Goal: Task Accomplishment & Management: Complete application form

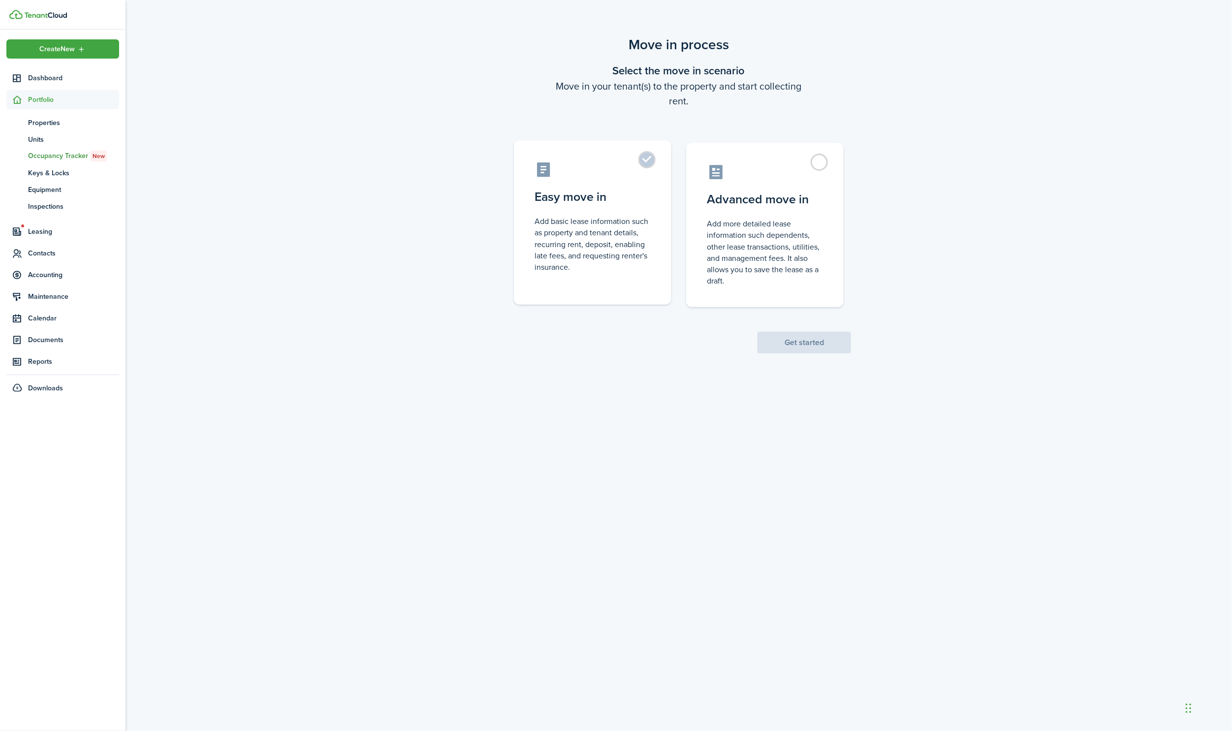
click at [646, 158] on label "Easy move in Add basic lease information such as property and tenant details, r…" at bounding box center [592, 222] width 157 height 164
radio input "true"
click at [806, 332] on button "Get started" at bounding box center [804, 343] width 94 height 22
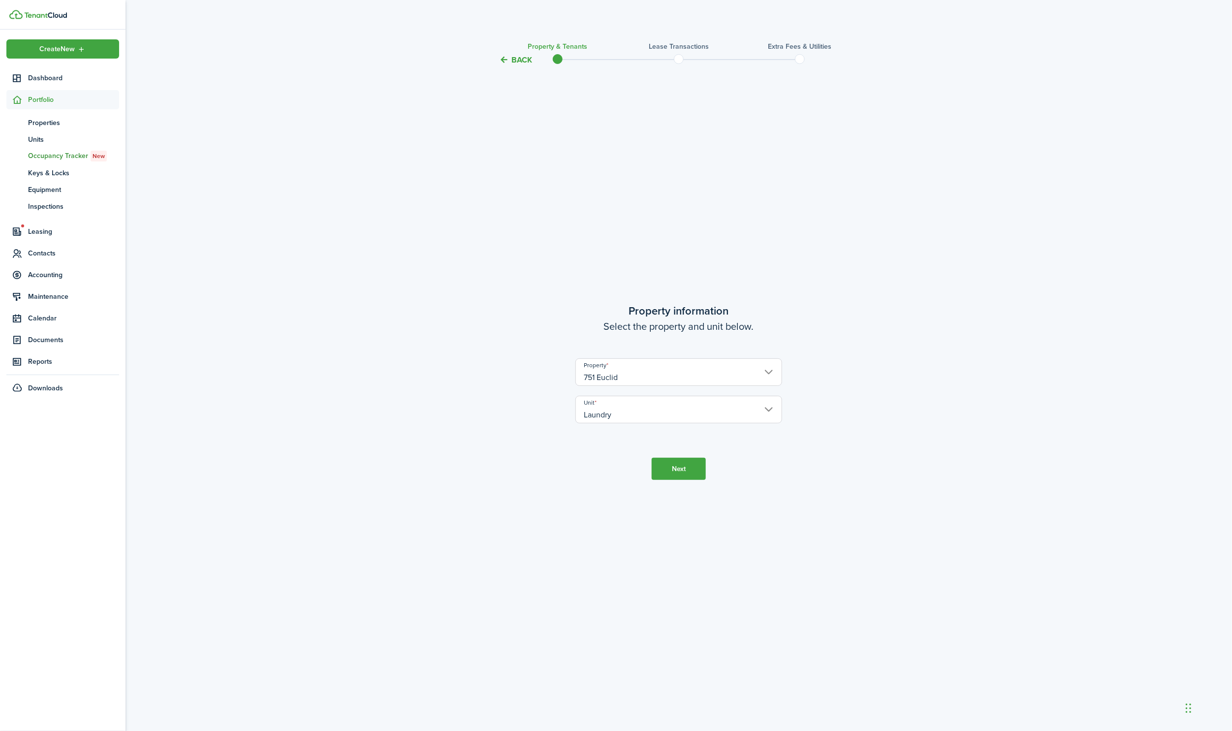
click at [670, 468] on button "Next" at bounding box center [679, 469] width 54 height 22
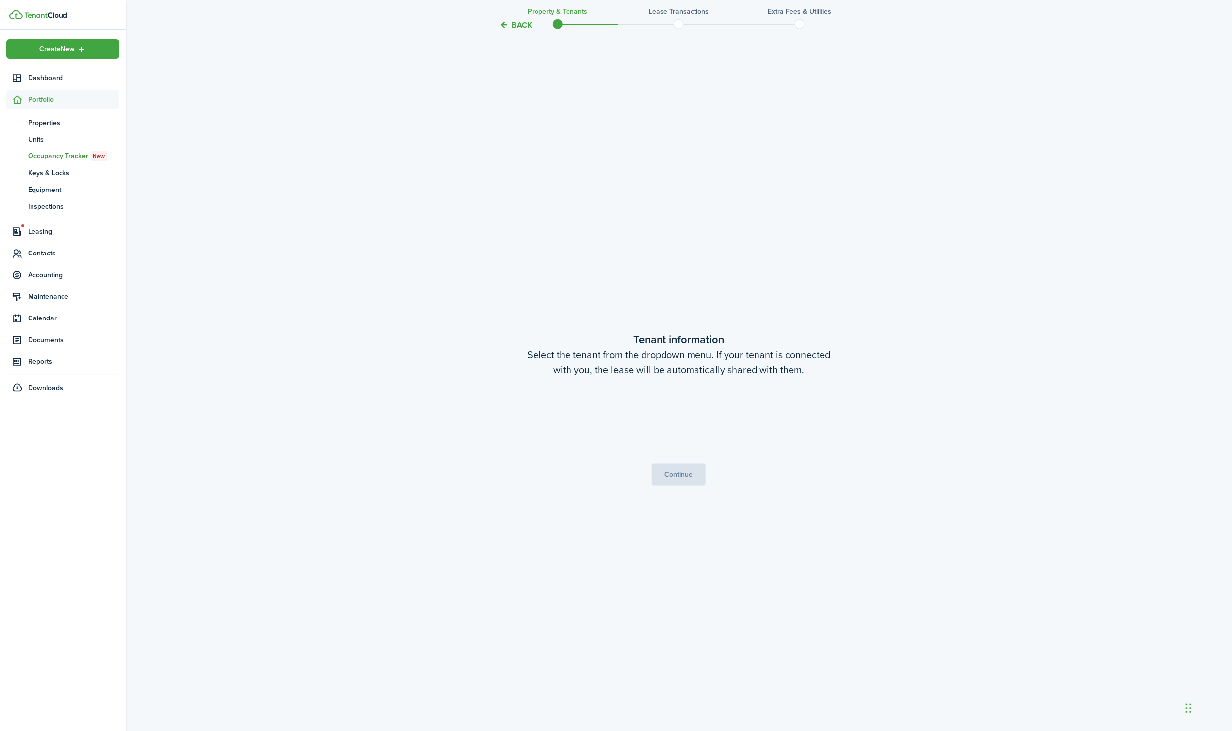
scroll to position [664, 0]
click at [730, 414] on span "Choose a tenant" at bounding box center [679, 417] width 206 height 17
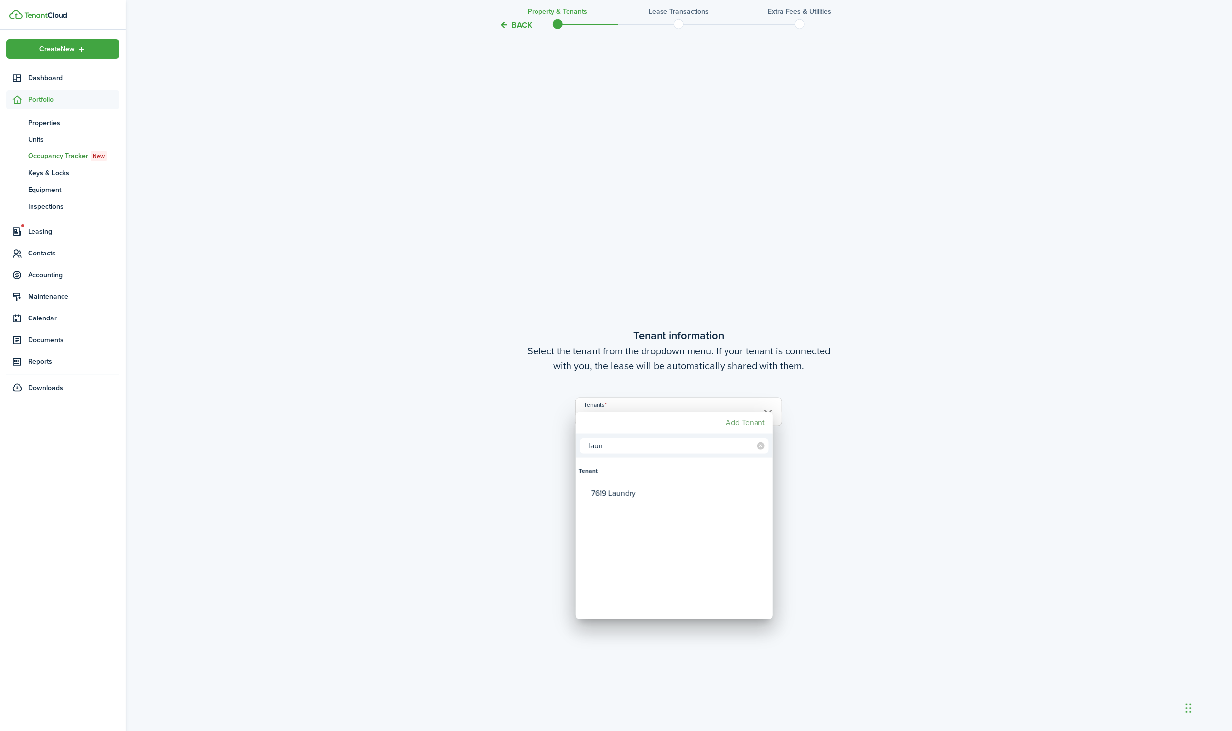
type input "laun"
click at [739, 422] on mbsc-button "Add Tenant" at bounding box center [744, 423] width 47 height 18
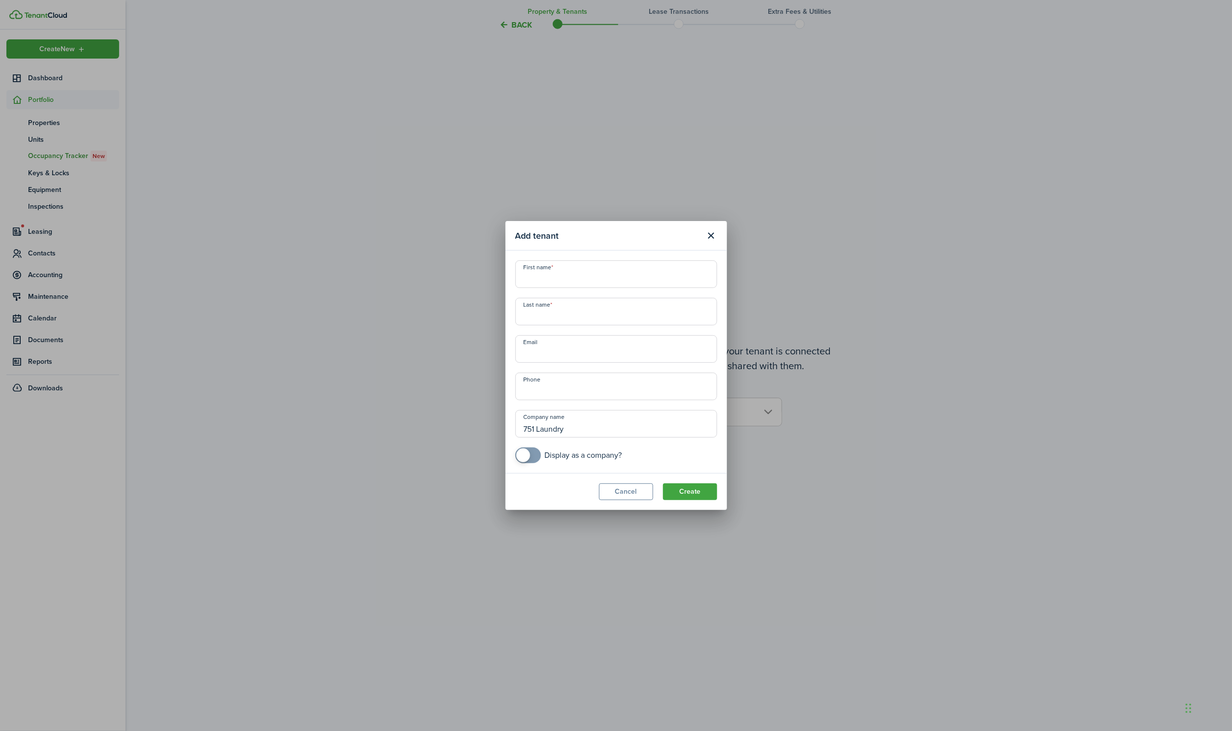
type input "751 Laundry"
checkbox input "true"
click at [533, 458] on span at bounding box center [528, 455] width 10 height 16
click at [687, 490] on button "Create" at bounding box center [690, 491] width 54 height 17
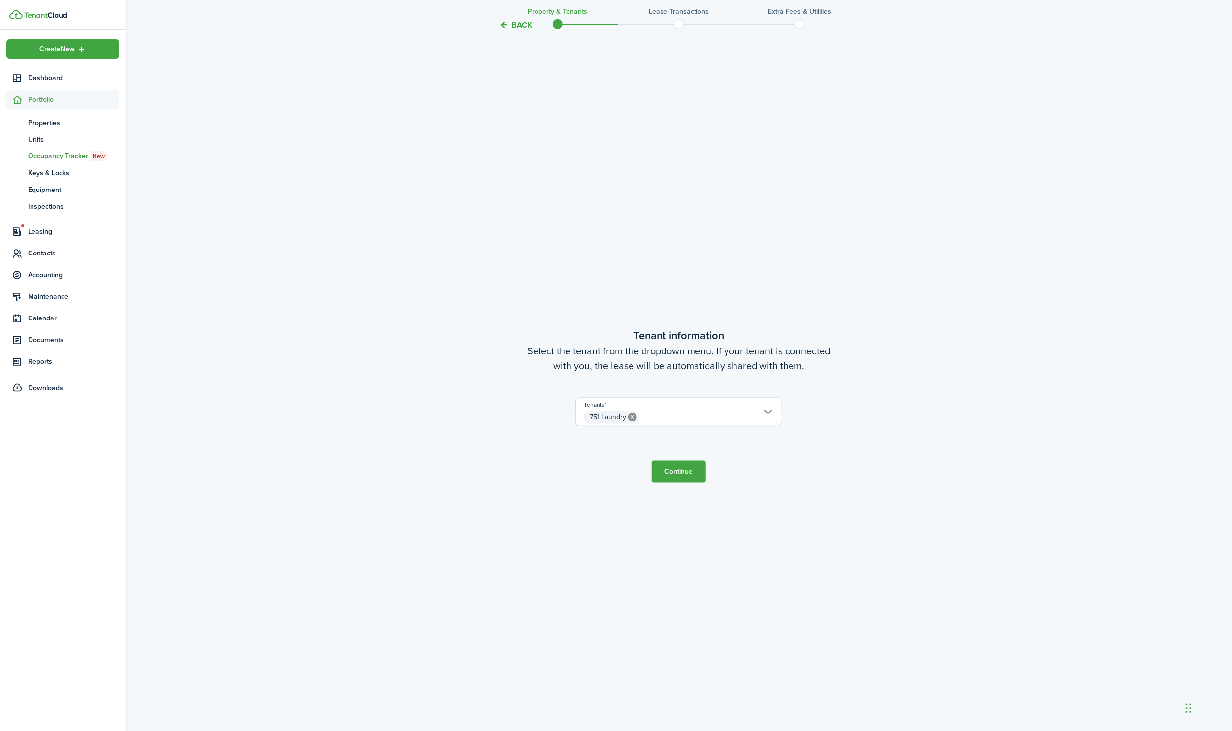
click at [680, 470] on button "Continue" at bounding box center [679, 472] width 54 height 22
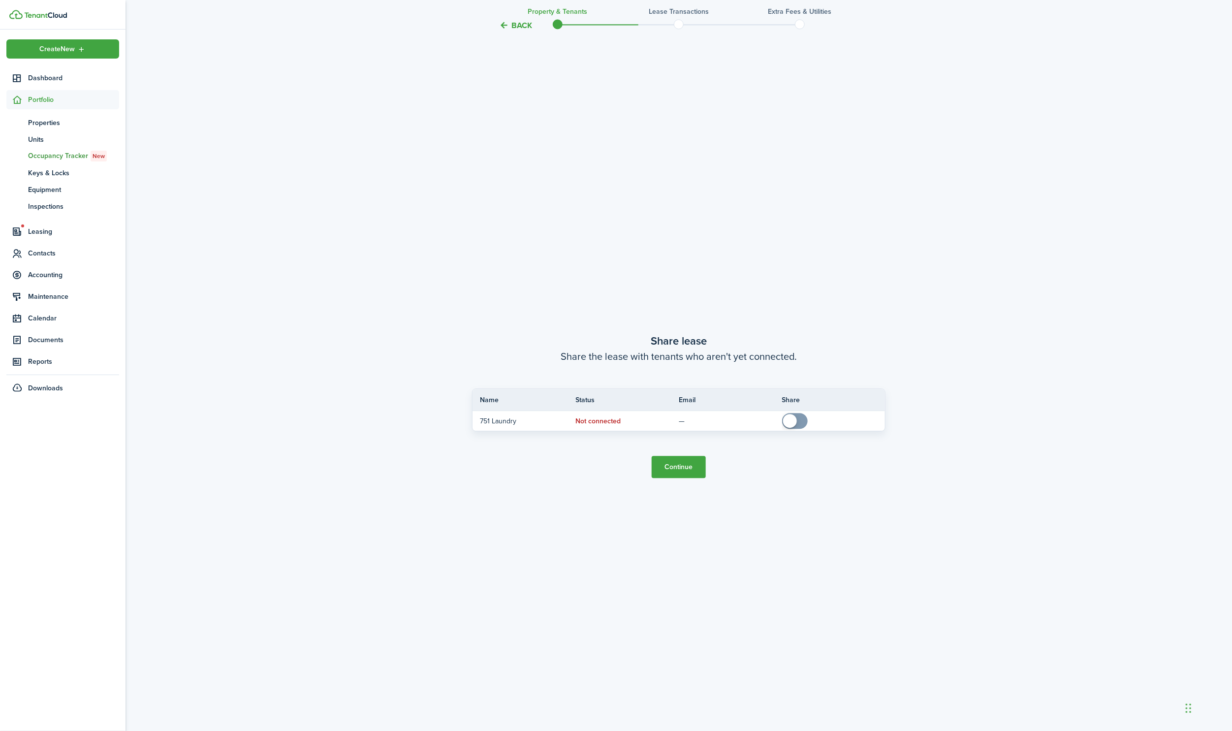
scroll to position [1396, 0]
click at [674, 466] on button "Continue" at bounding box center [679, 466] width 54 height 22
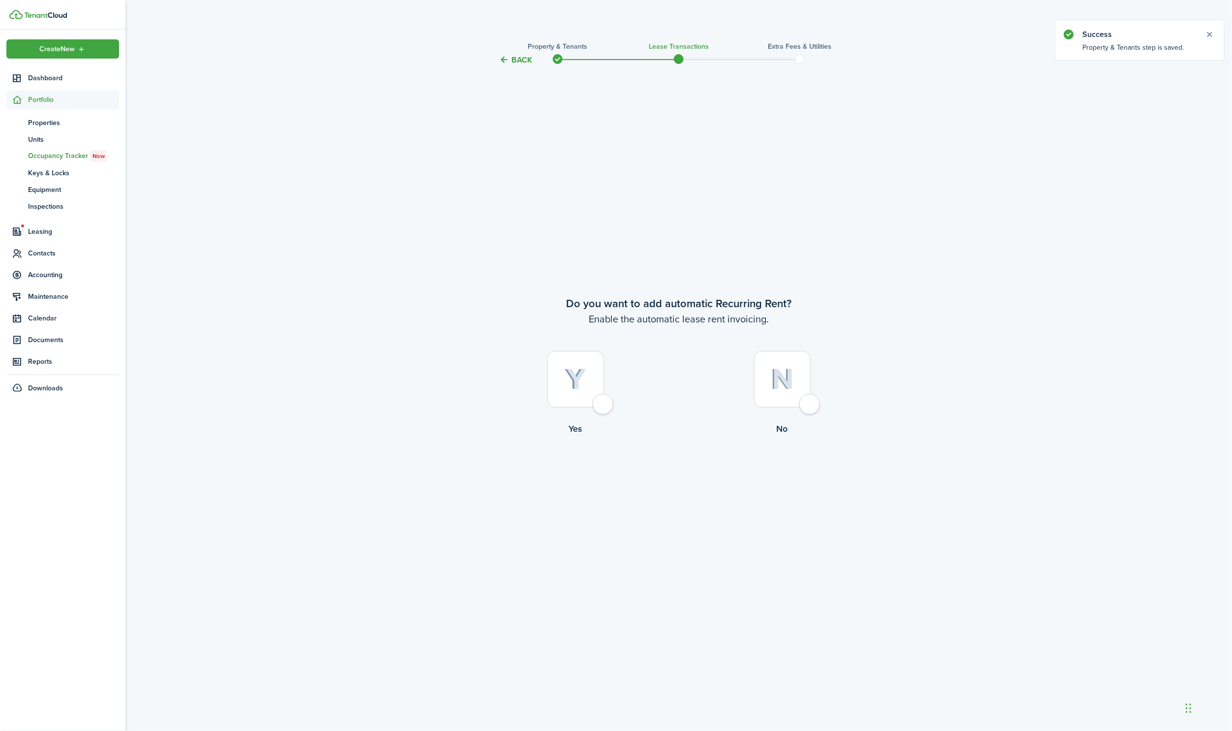
click at [809, 403] on div at bounding box center [782, 379] width 57 height 57
radio input "true"
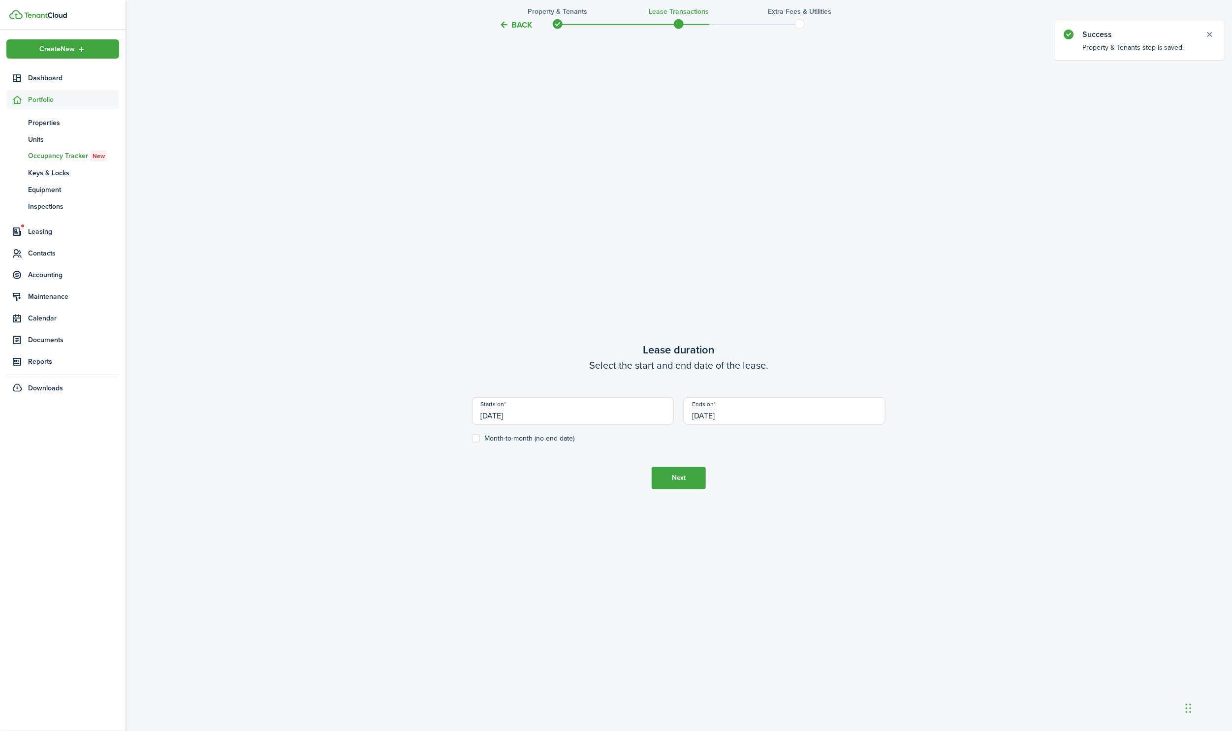
scroll to position [664, 0]
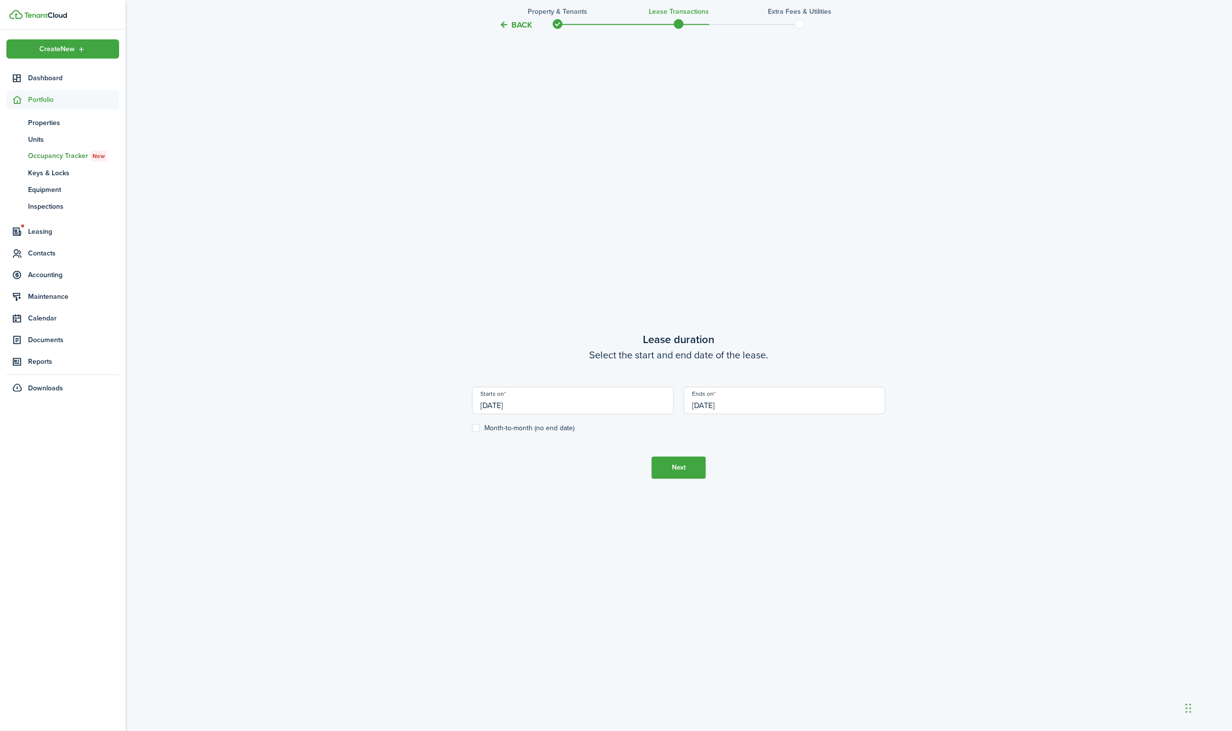
click at [520, 427] on label "Month-to-month (no end date)" at bounding box center [523, 428] width 102 height 8
click at [472, 428] on input "Month-to-month (no end date)" at bounding box center [471, 428] width 0 height 0
checkbox input "true"
click at [678, 464] on button "Next" at bounding box center [679, 468] width 54 height 22
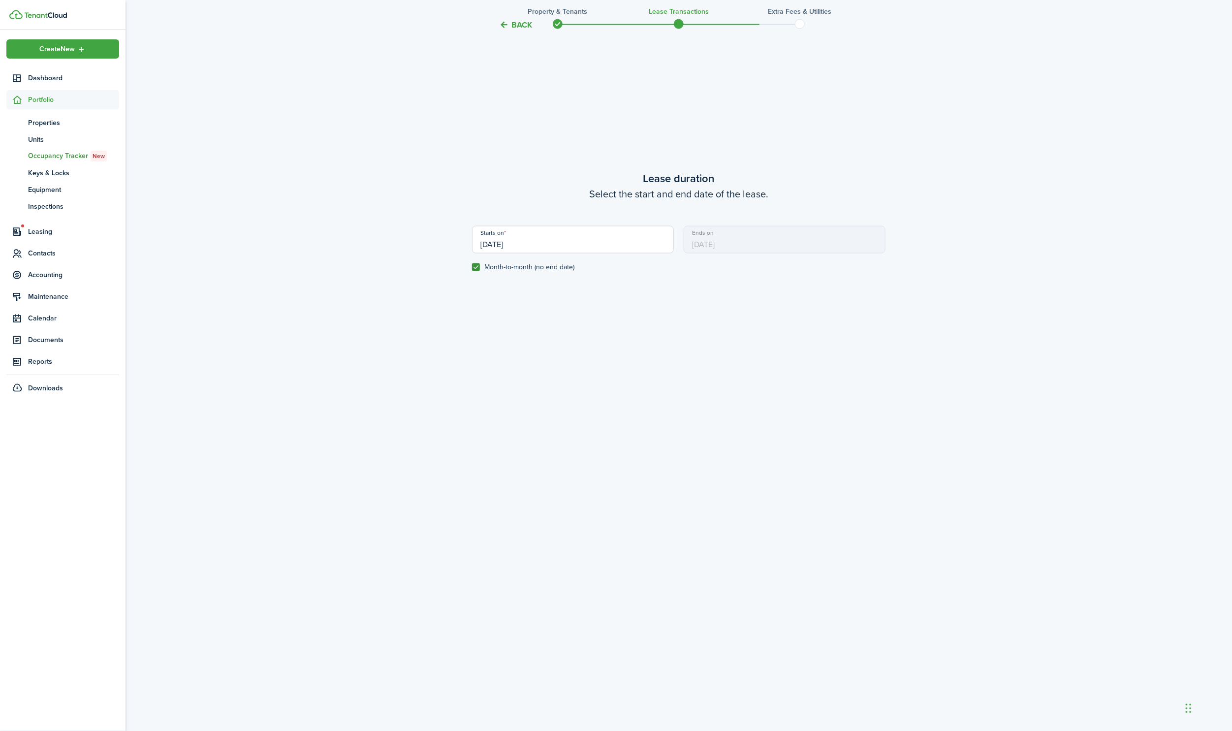
scroll to position [824, 0]
click at [531, 250] on input "[DATE]" at bounding box center [573, 241] width 202 height 28
click at [484, 266] on icon "Previous page" at bounding box center [483, 267] width 12 height 12
click at [483, 267] on icon "Previous page" at bounding box center [483, 267] width 12 height 12
click at [524, 295] on div "1" at bounding box center [524, 296] width 15 height 15
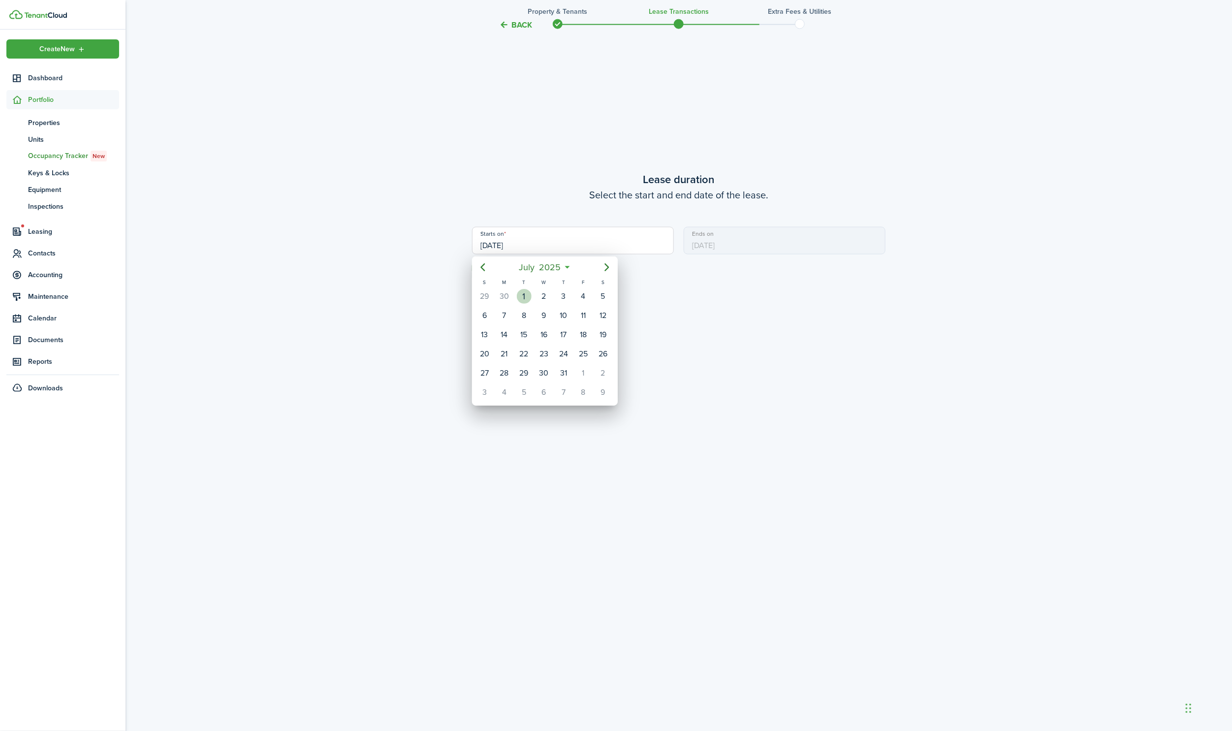
type input "[DATE]"
click at [895, 385] on div "Back Property & Tenants Lease Transactions Extra fees & Utilities Do you want t…" at bounding box center [678, 275] width 1106 height 2131
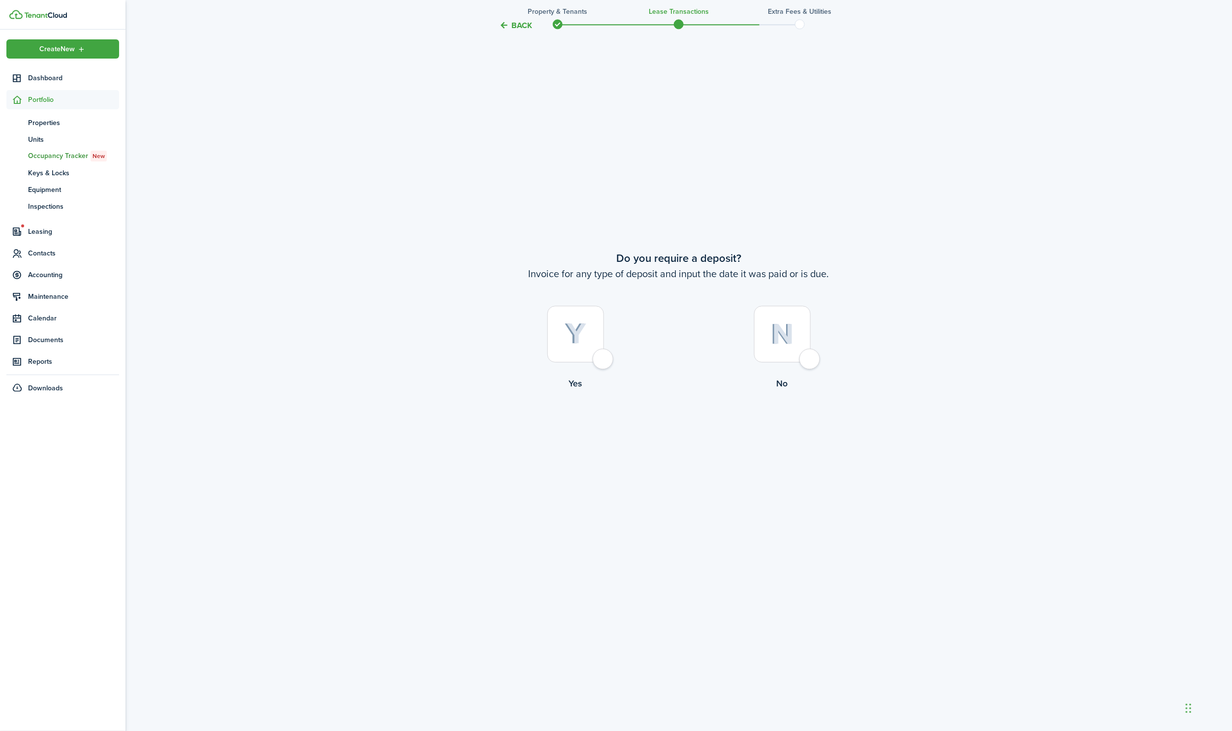
scroll to position [1452, 0]
click at [808, 359] on div at bounding box center [782, 336] width 57 height 57
radio input "true"
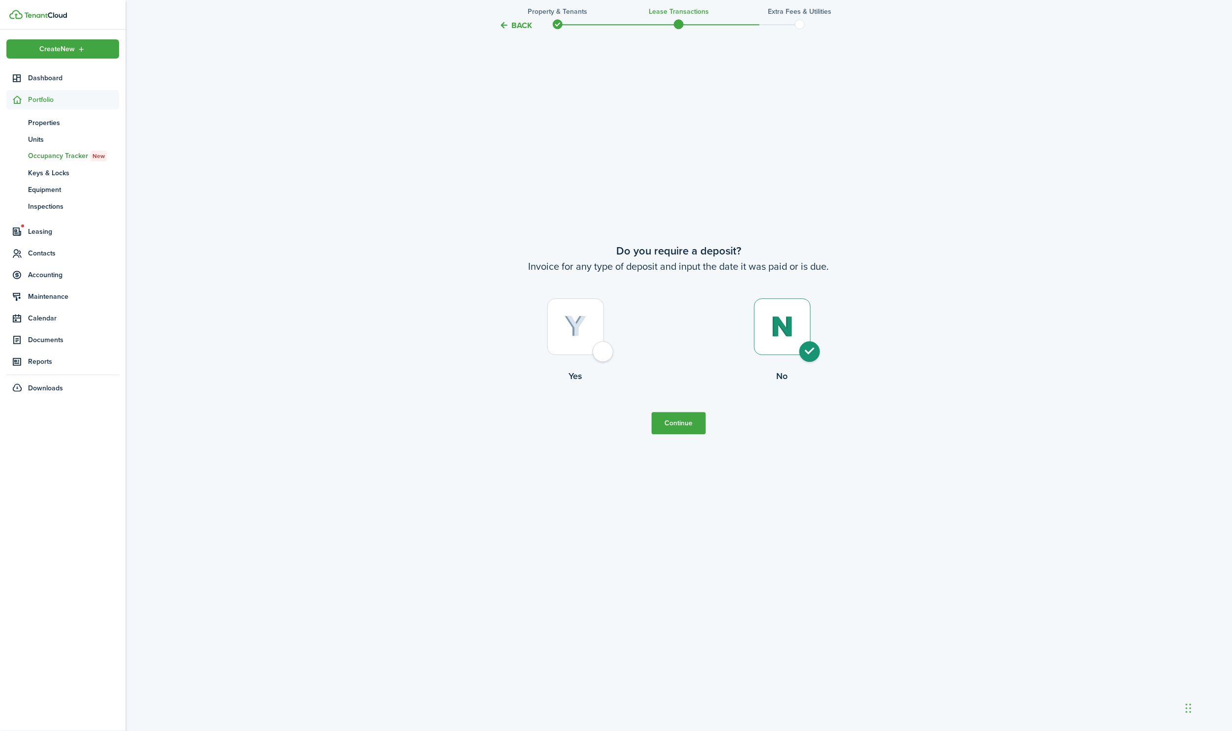
scroll to position [1462, 0]
click at [691, 422] on button "Continue" at bounding box center [679, 423] width 54 height 22
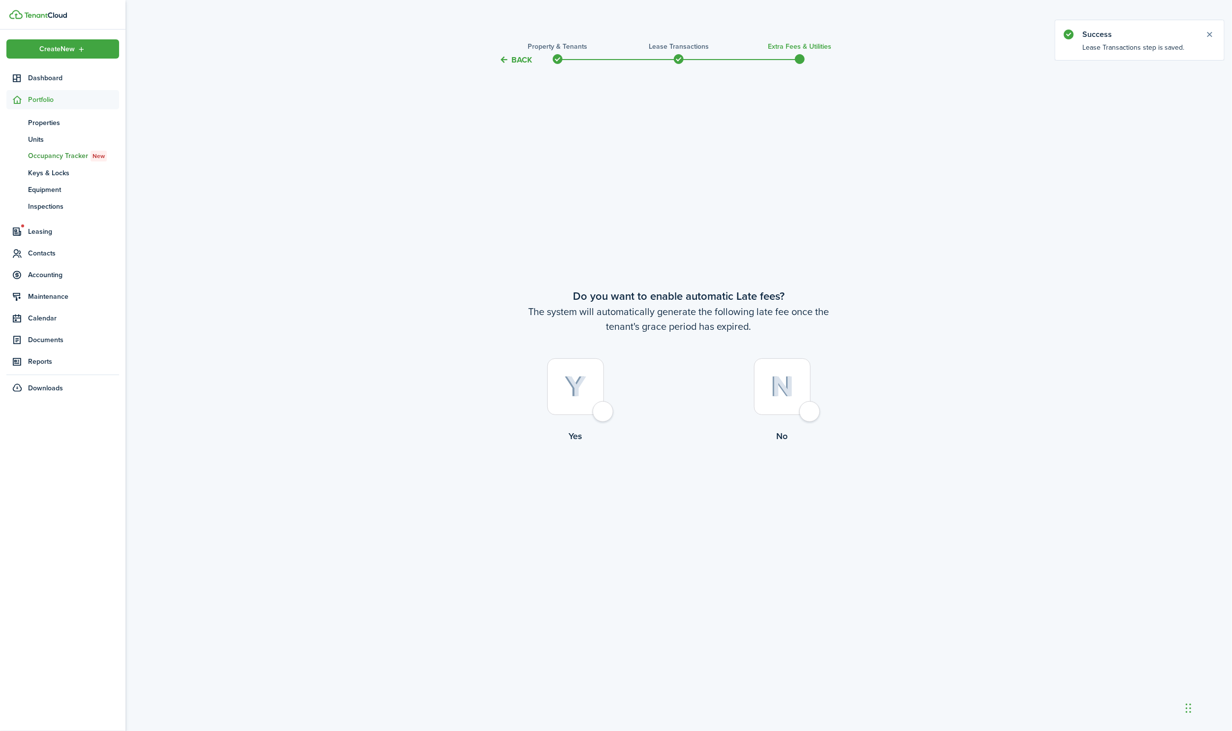
scroll to position [0, 0]
click at [811, 412] on div at bounding box center [782, 386] width 57 height 57
radio input "true"
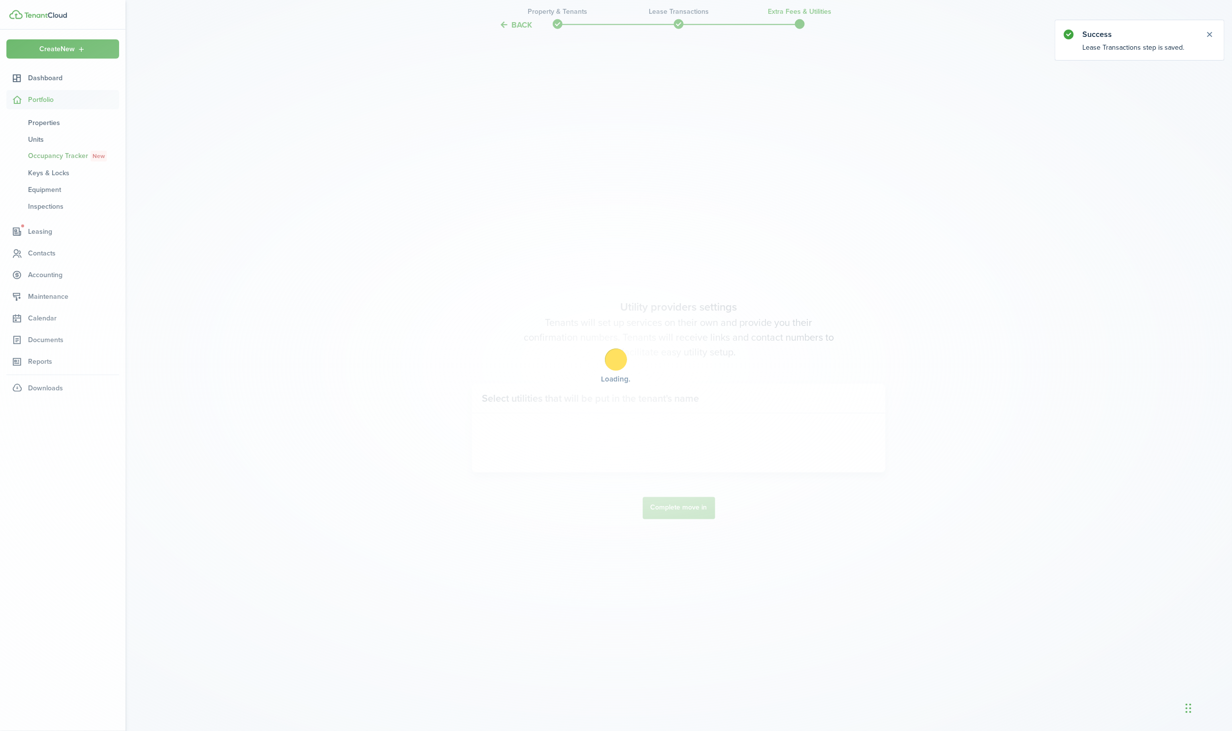
scroll to position [664, 0]
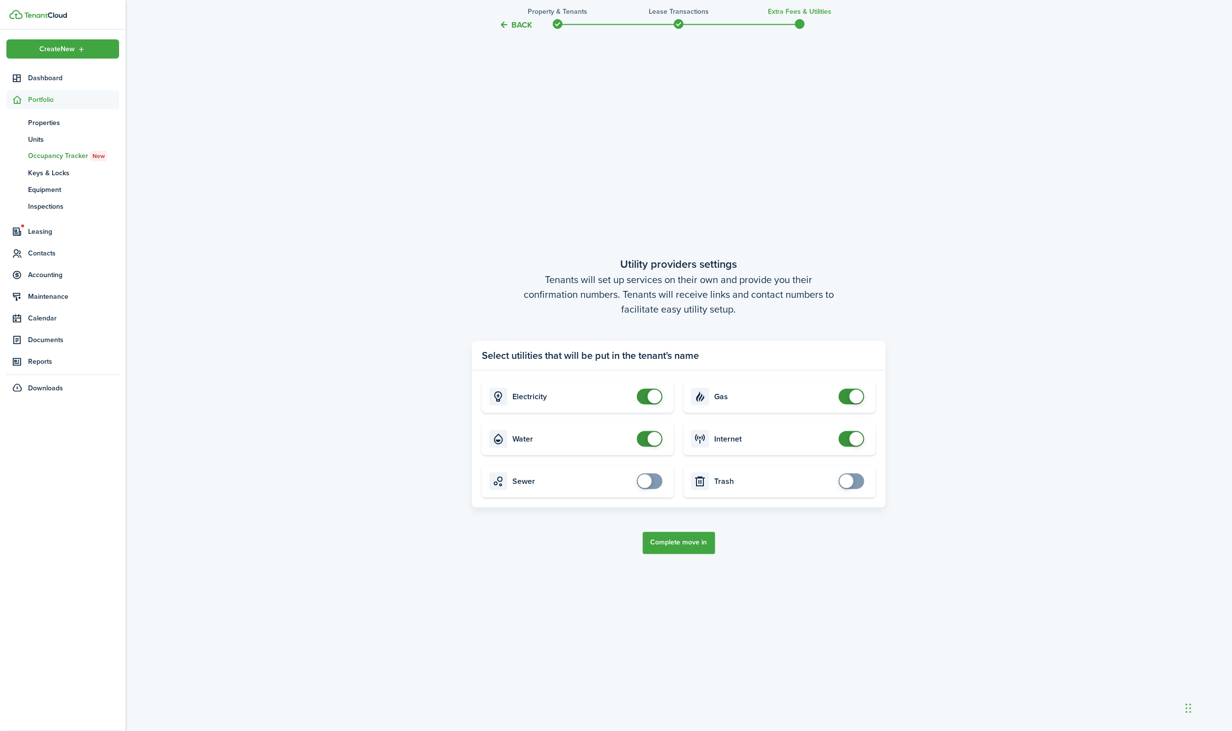
checkbox input "false"
click at [655, 396] on span at bounding box center [655, 397] width 14 height 14
checkbox input "false"
click at [648, 442] on span at bounding box center [655, 439] width 14 height 14
checkbox input "false"
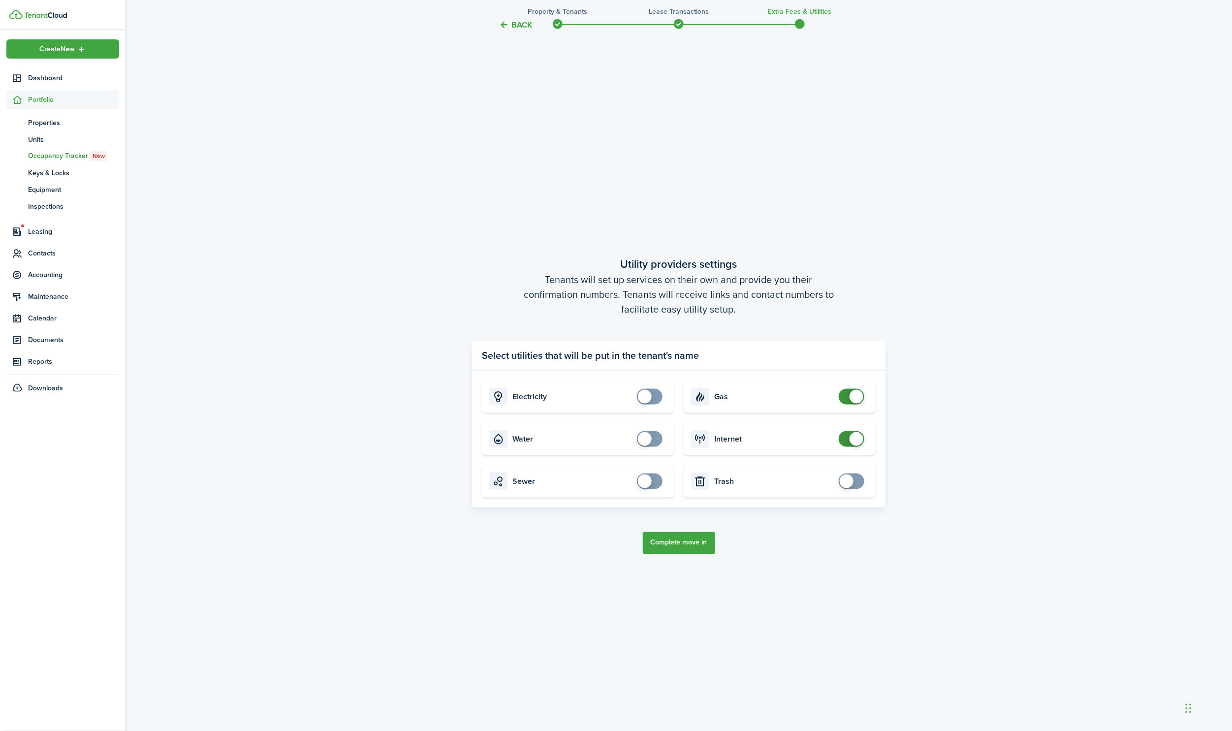
click at [857, 398] on span at bounding box center [856, 397] width 14 height 14
checkbox input "false"
click at [847, 437] on span at bounding box center [851, 439] width 10 height 16
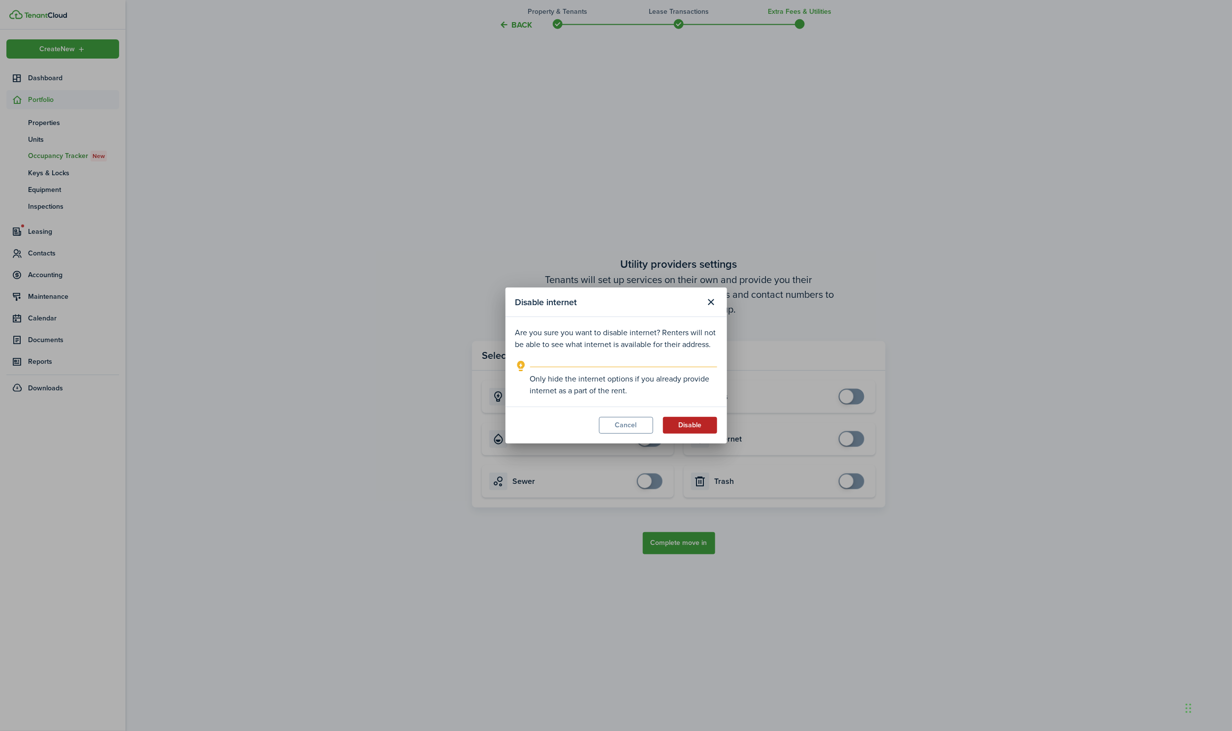
click at [695, 423] on button "Disable" at bounding box center [690, 425] width 54 height 17
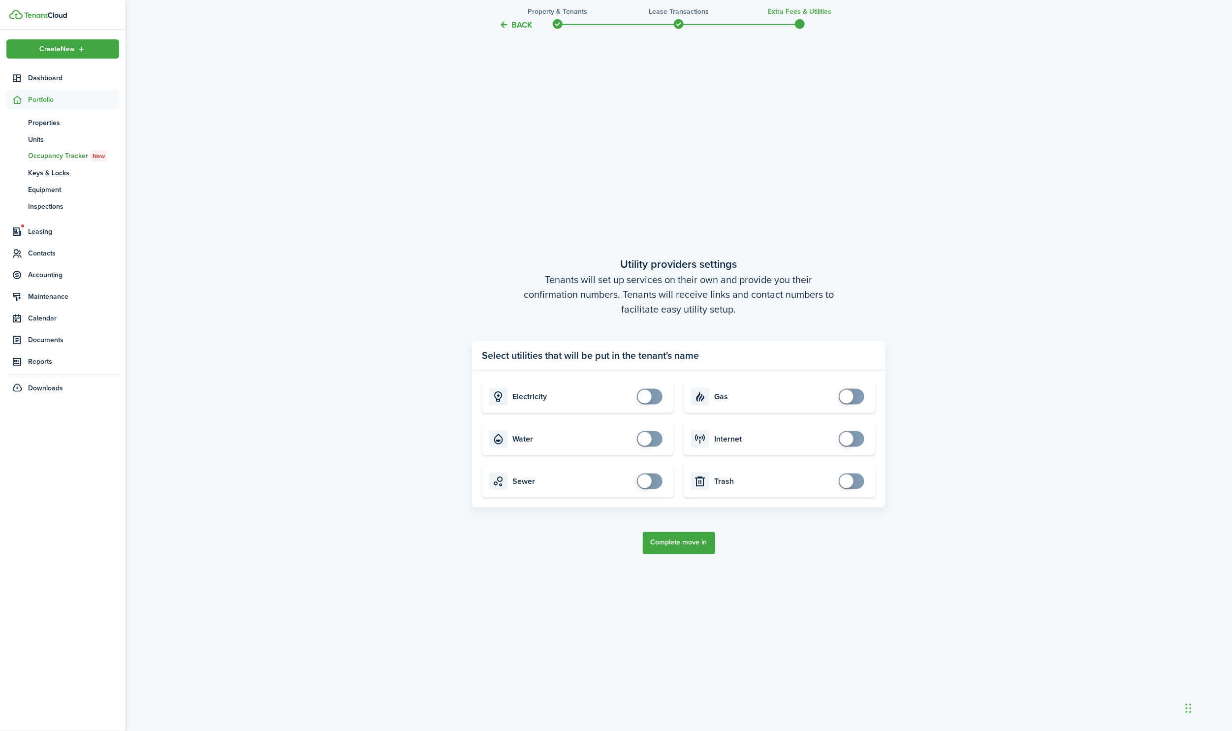
click at [687, 545] on button "Complete move in" at bounding box center [679, 543] width 72 height 22
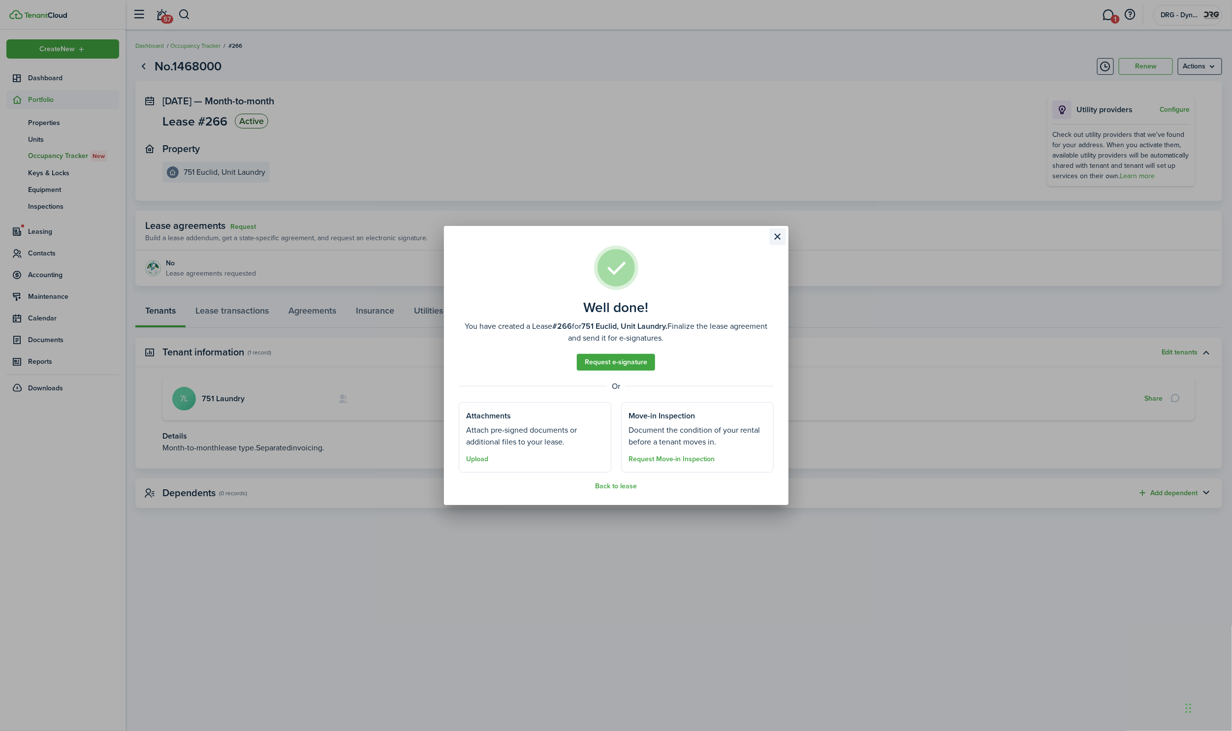
click at [779, 236] on button "Close modal" at bounding box center [777, 236] width 17 height 17
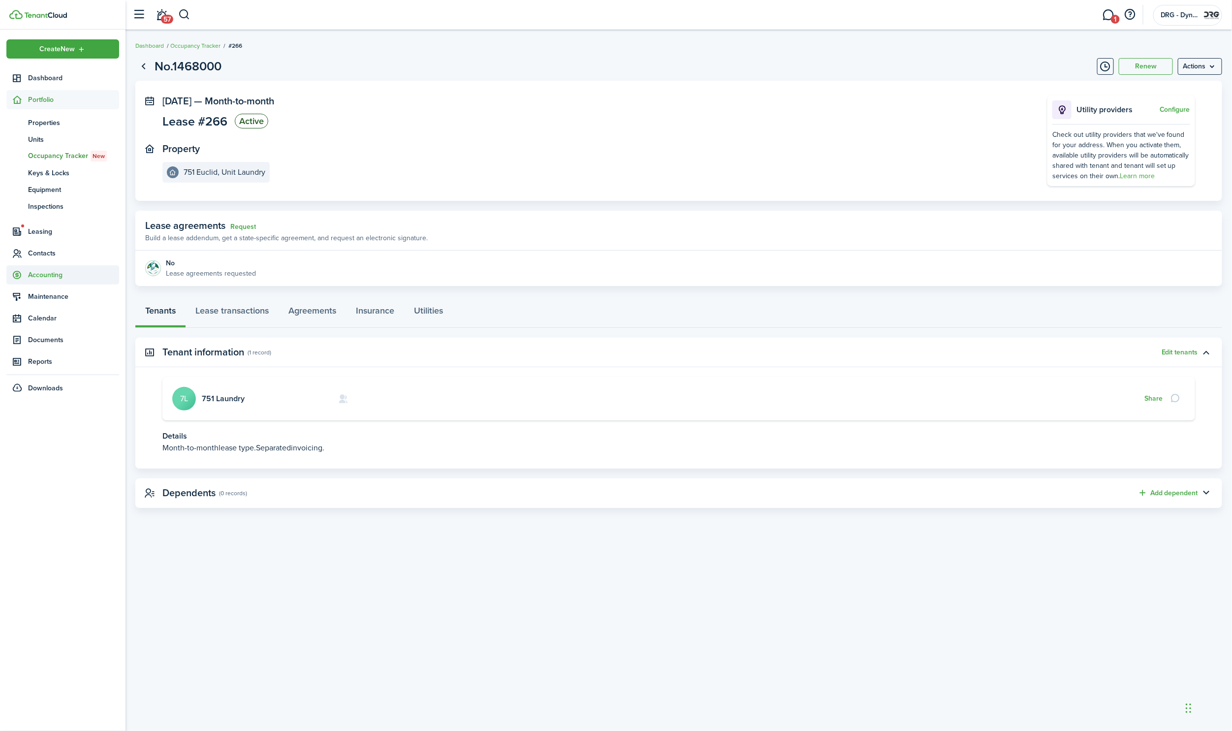
click at [42, 275] on span "Accounting" at bounding box center [73, 275] width 91 height 10
click at [57, 185] on span "Transactions" at bounding box center [73, 188] width 91 height 10
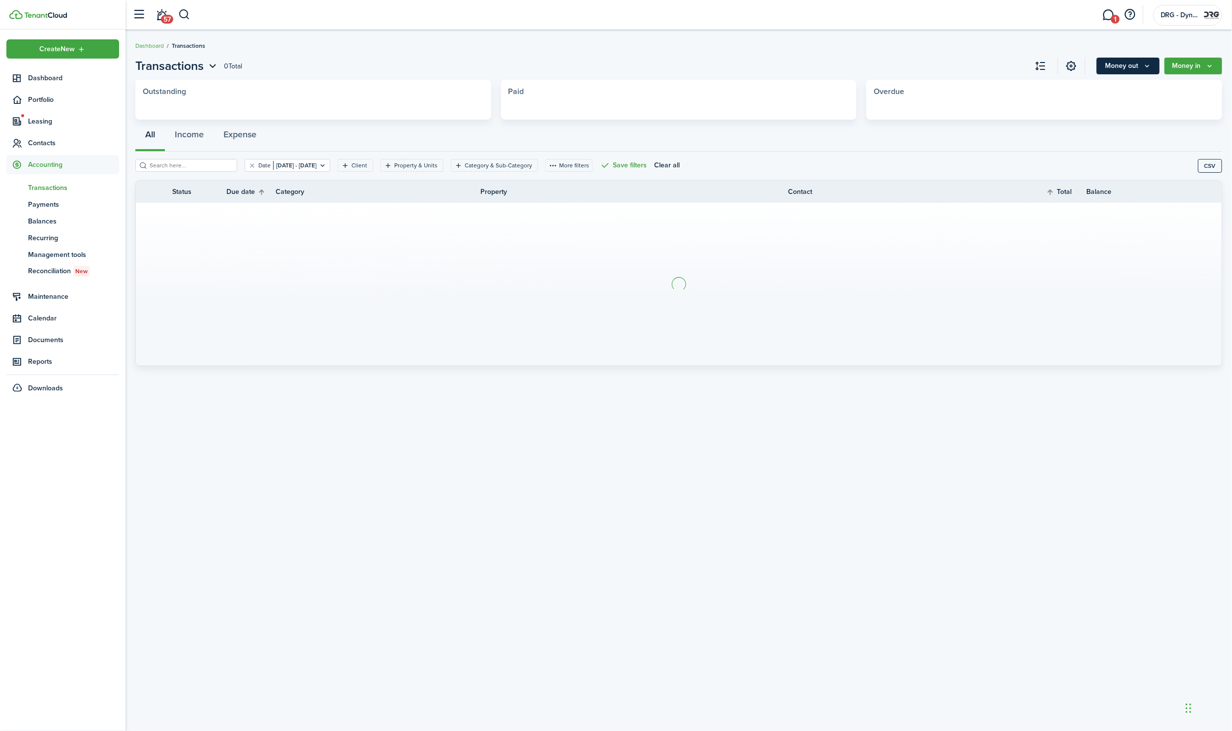
click at [1156, 63] on button "Money out" at bounding box center [1128, 66] width 63 height 17
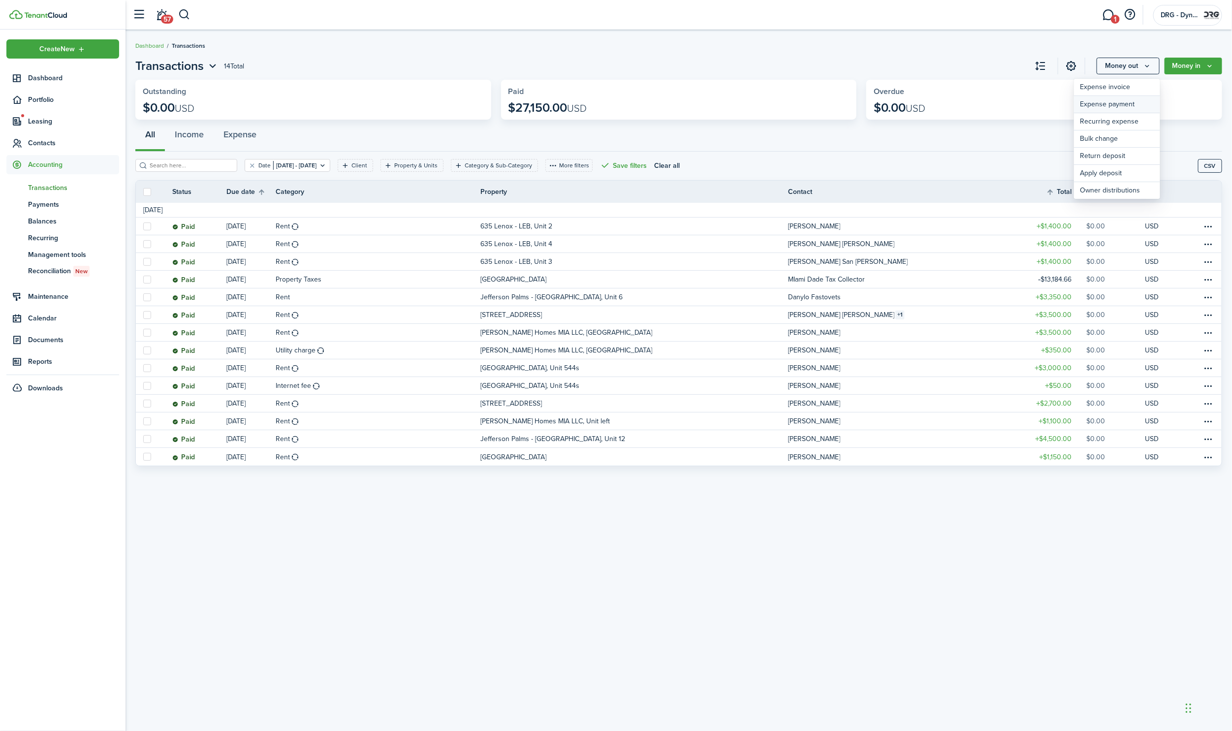
click at [1127, 102] on link "Expense payment" at bounding box center [1117, 104] width 86 height 17
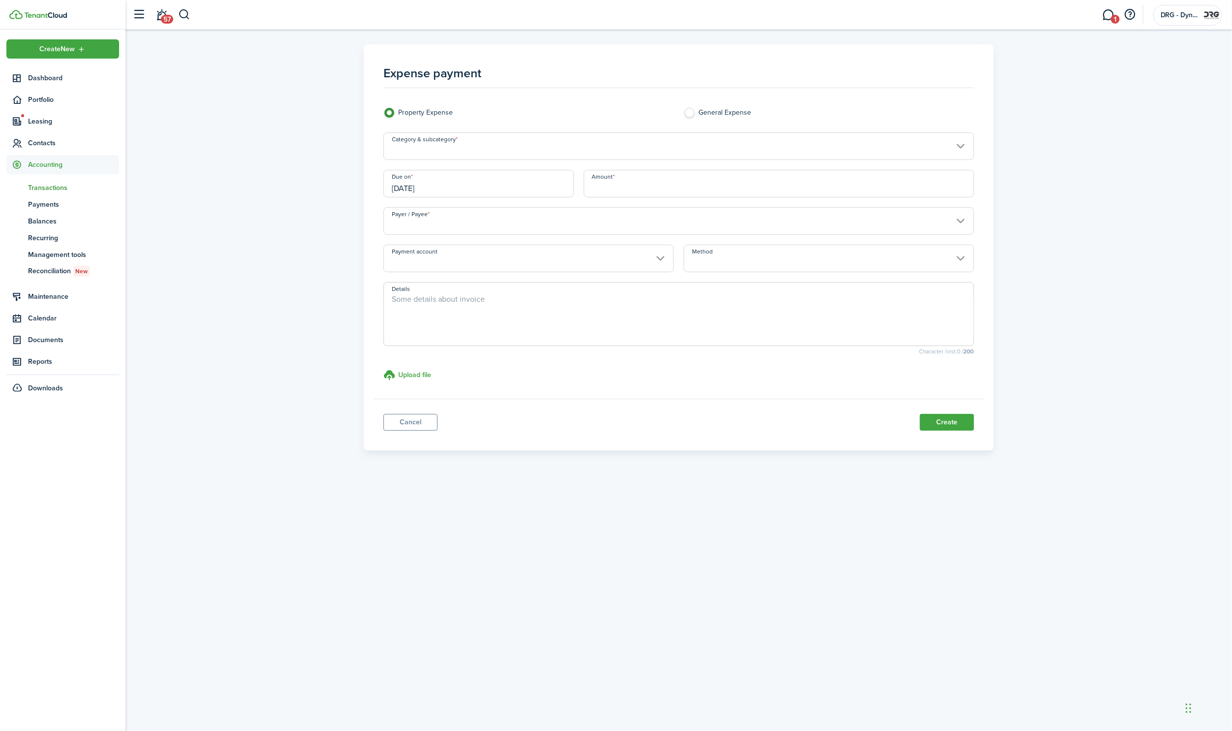
click at [490, 146] on input "Category & subcategory" at bounding box center [678, 146] width 591 height 28
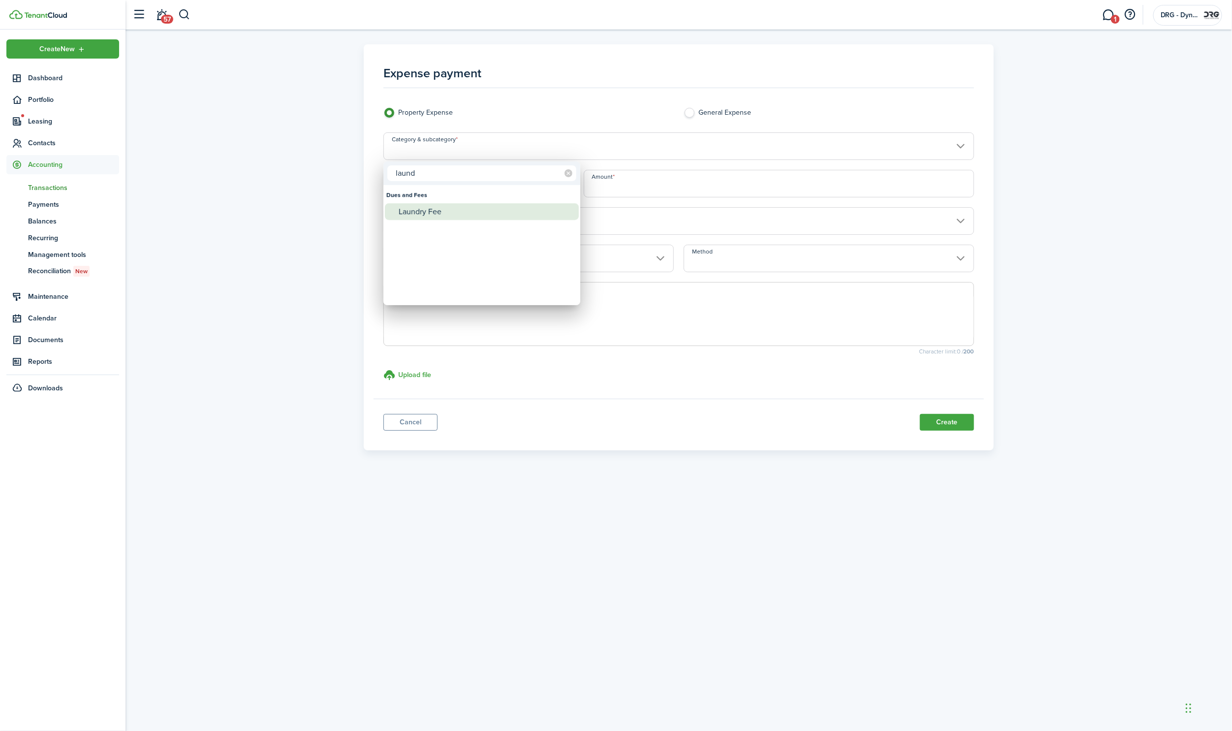
type input "laund"
click at [440, 208] on div "Laundry Fee" at bounding box center [486, 211] width 174 height 17
type input "Dues and Fees / Laundry Fee"
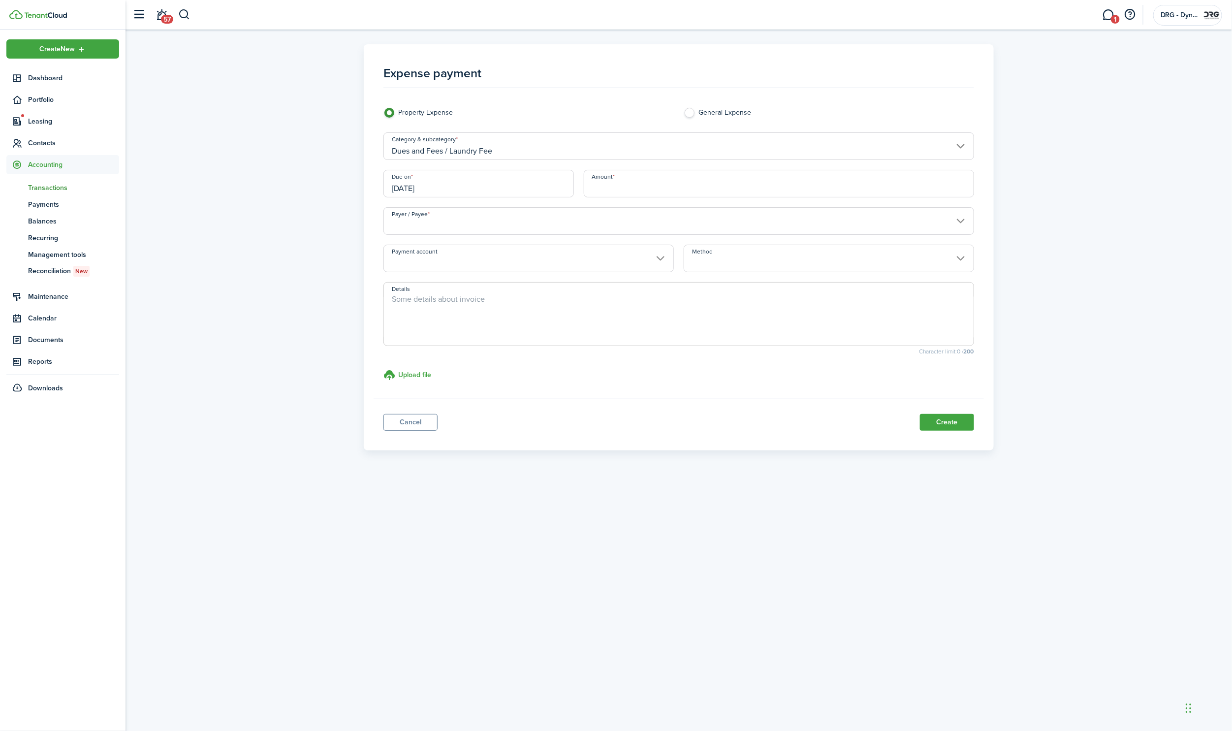
click at [463, 191] on input "[DATE]" at bounding box center [478, 184] width 190 height 28
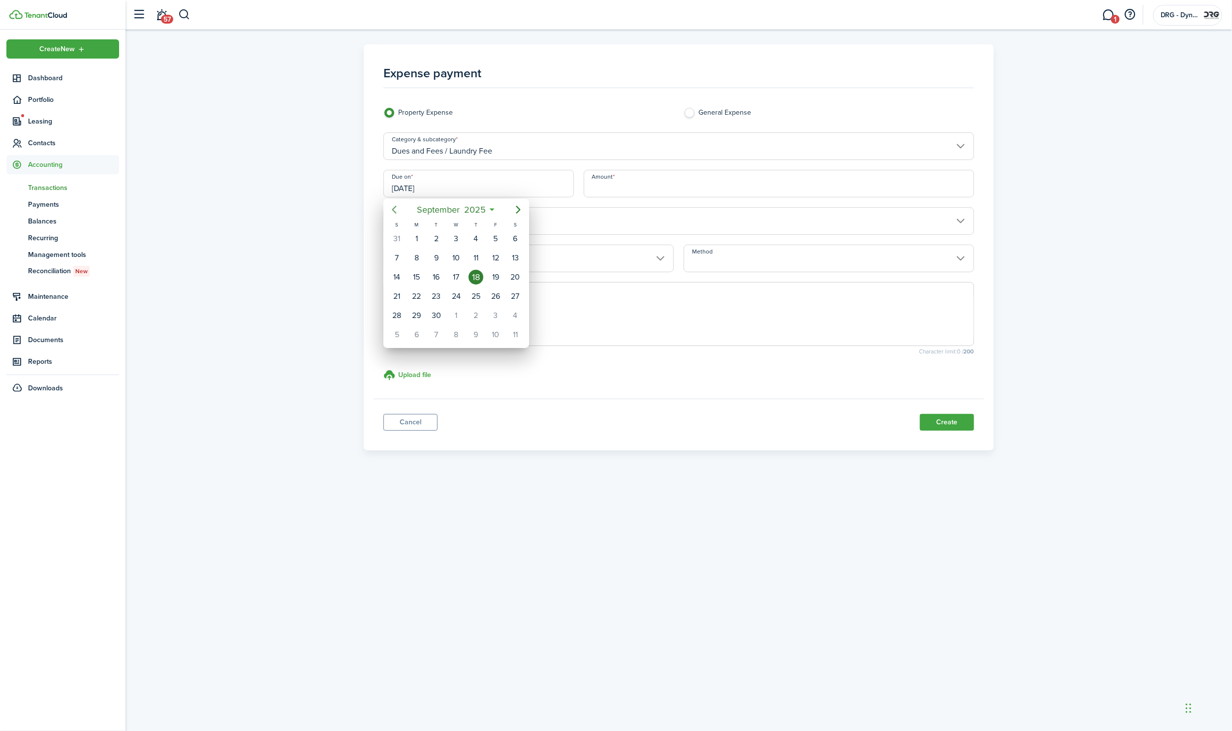
click at [395, 210] on icon "Previous page" at bounding box center [394, 210] width 12 height 12
click at [435, 318] on div "29" at bounding box center [435, 315] width 15 height 15
type input "[DATE]"
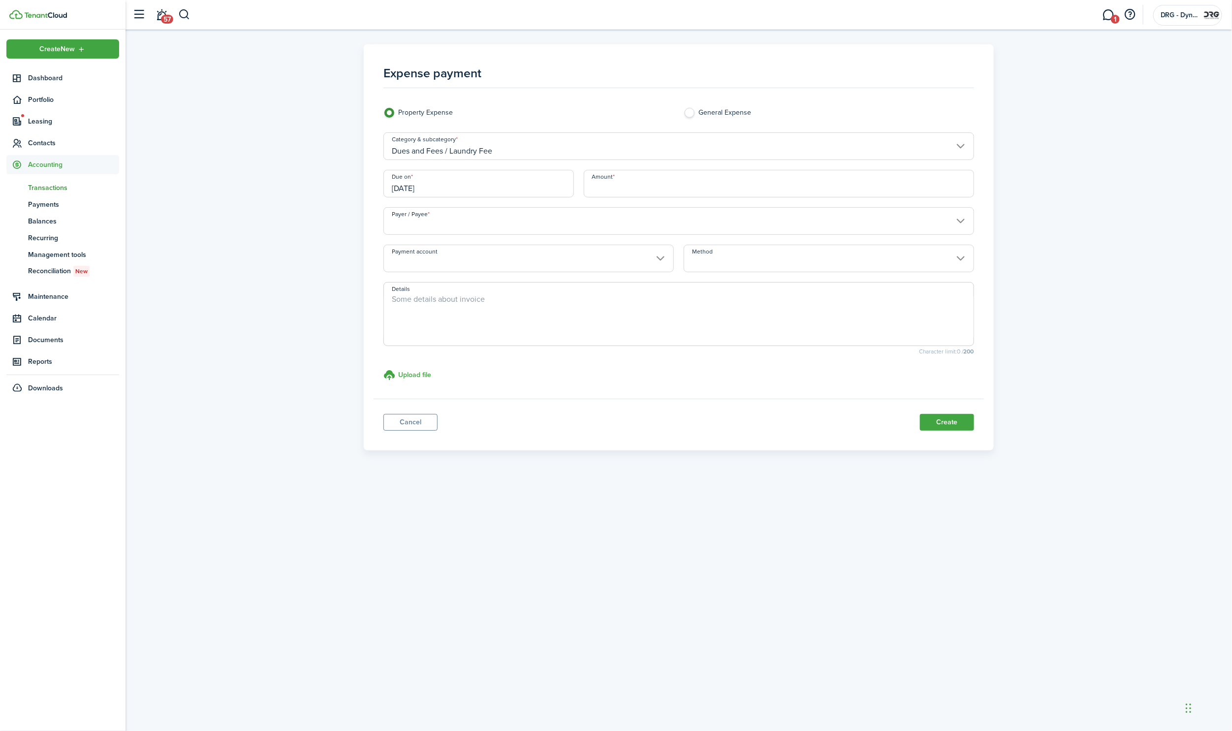
click at [644, 186] on input "Amount" at bounding box center [779, 184] width 390 height 28
click at [722, 225] on input "Payer / Payee" at bounding box center [678, 221] width 591 height 28
type input "$31.43"
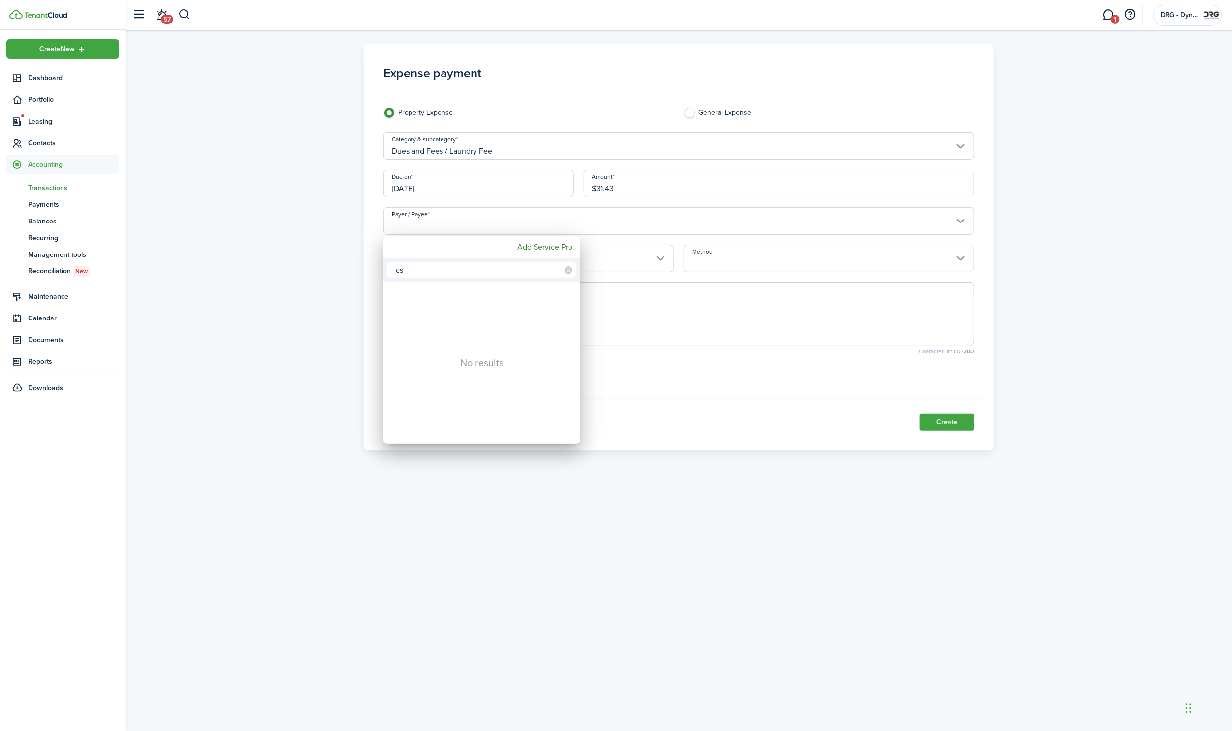
type input "cs"
click at [666, 76] on div at bounding box center [615, 365] width 1389 height 888
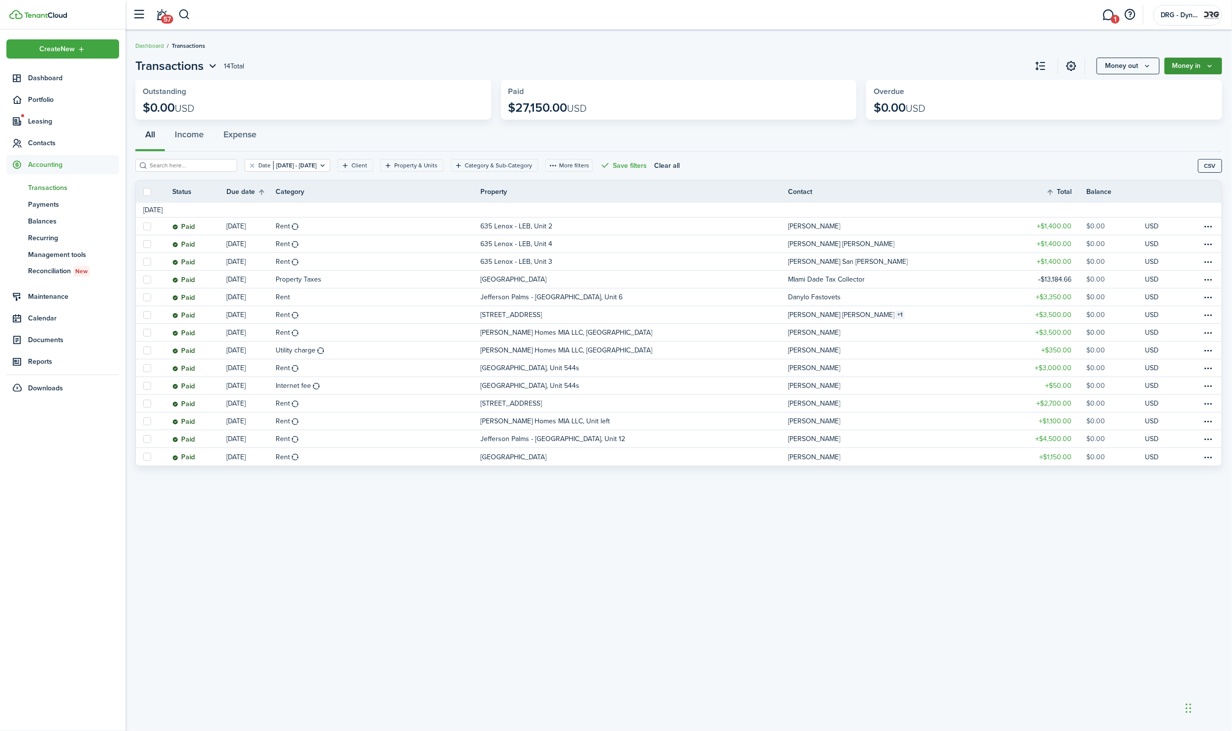
click at [1212, 66] on icon "Money in" at bounding box center [1210, 66] width 8 height 8
click at [1174, 103] on link "Income payment" at bounding box center [1179, 104] width 86 height 17
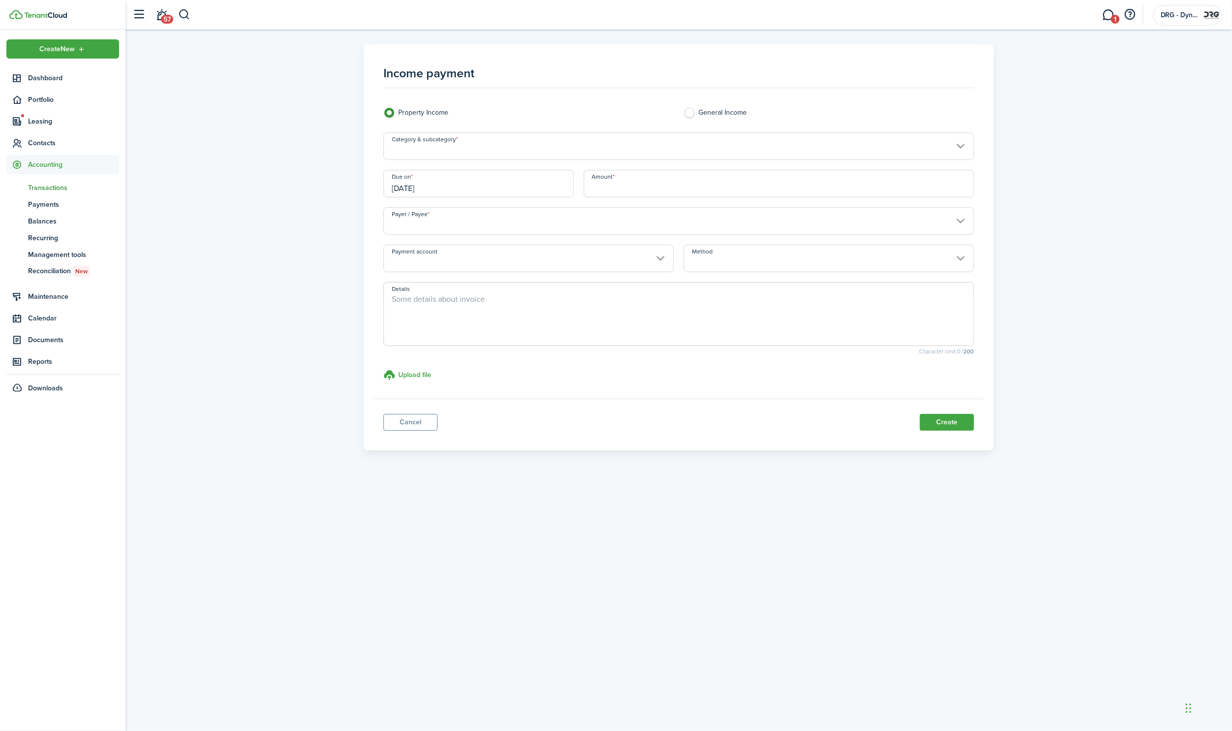
click at [461, 149] on input "Category & subcategory" at bounding box center [678, 146] width 591 height 28
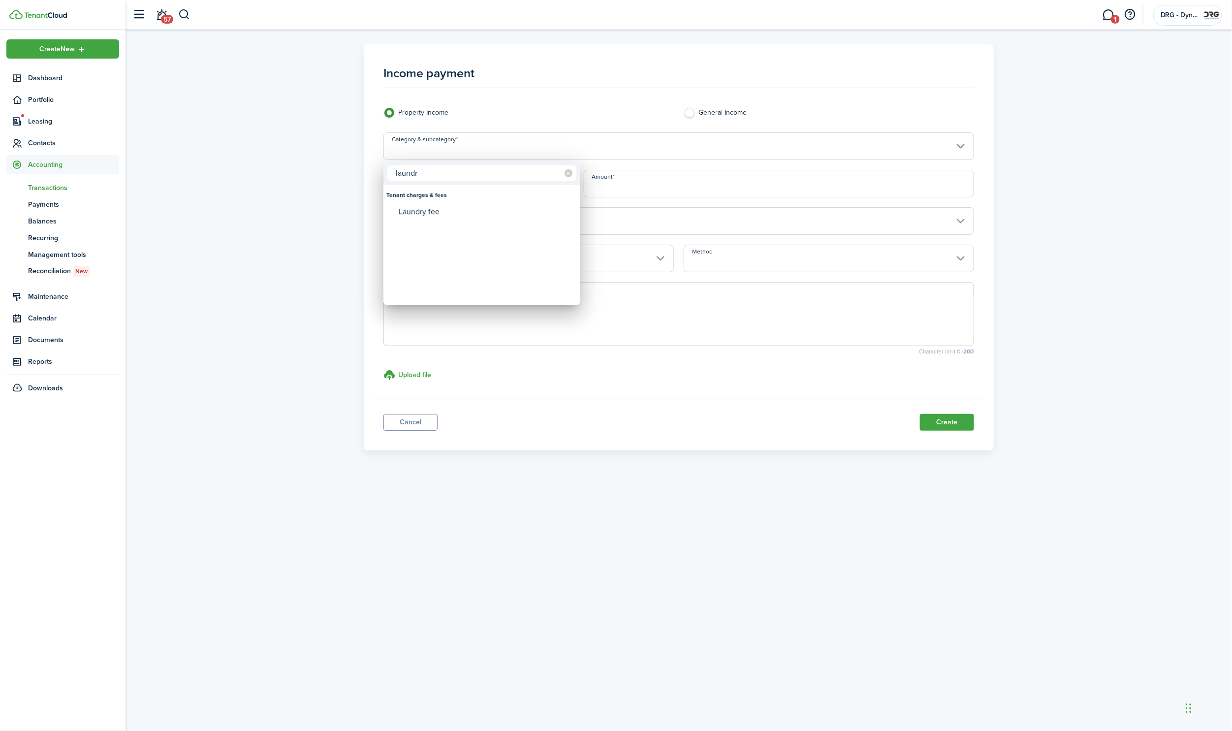
type input "laundry"
drag, startPoint x: 425, startPoint y: 196, endPoint x: 422, endPoint y: 217, distance: 20.9
click at [422, 217] on div "Laundry fee" at bounding box center [486, 211] width 174 height 17
type input "Tenant charges & fees / Laundry fee"
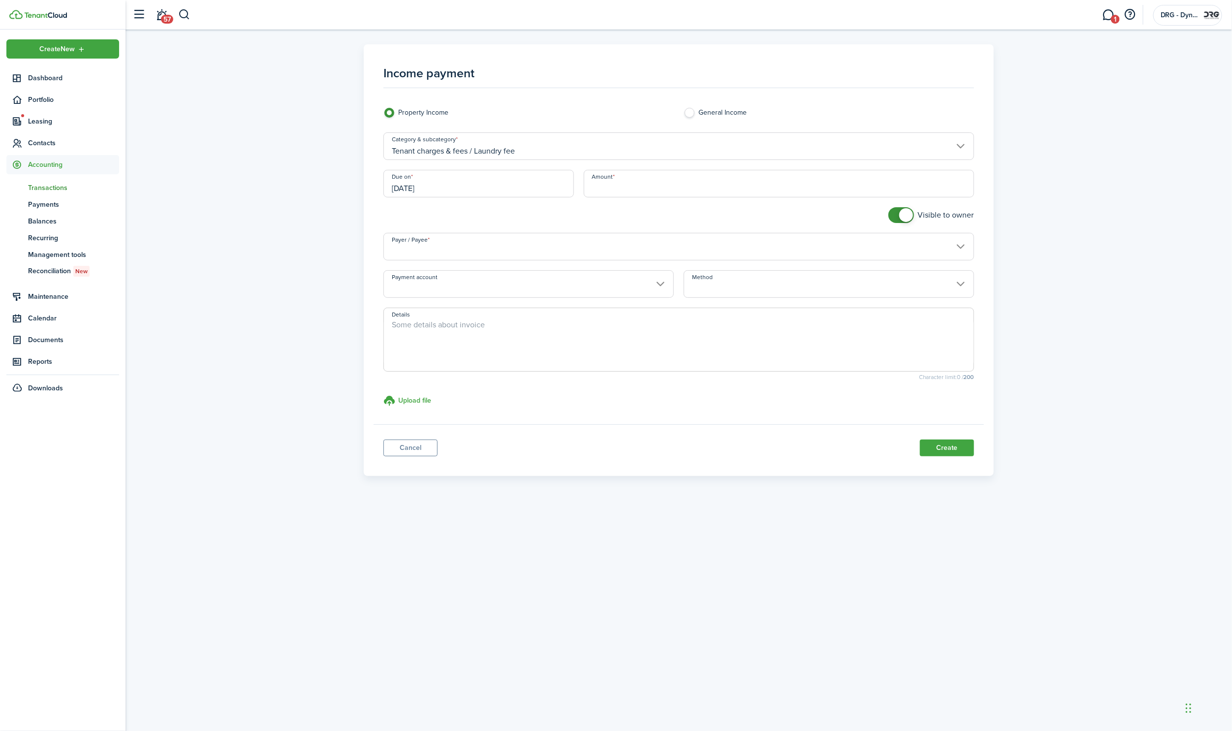
click at [645, 182] on input "Amount" at bounding box center [779, 184] width 390 height 28
click at [743, 245] on input "Payer / Payee" at bounding box center [678, 247] width 591 height 28
type input "$31.43"
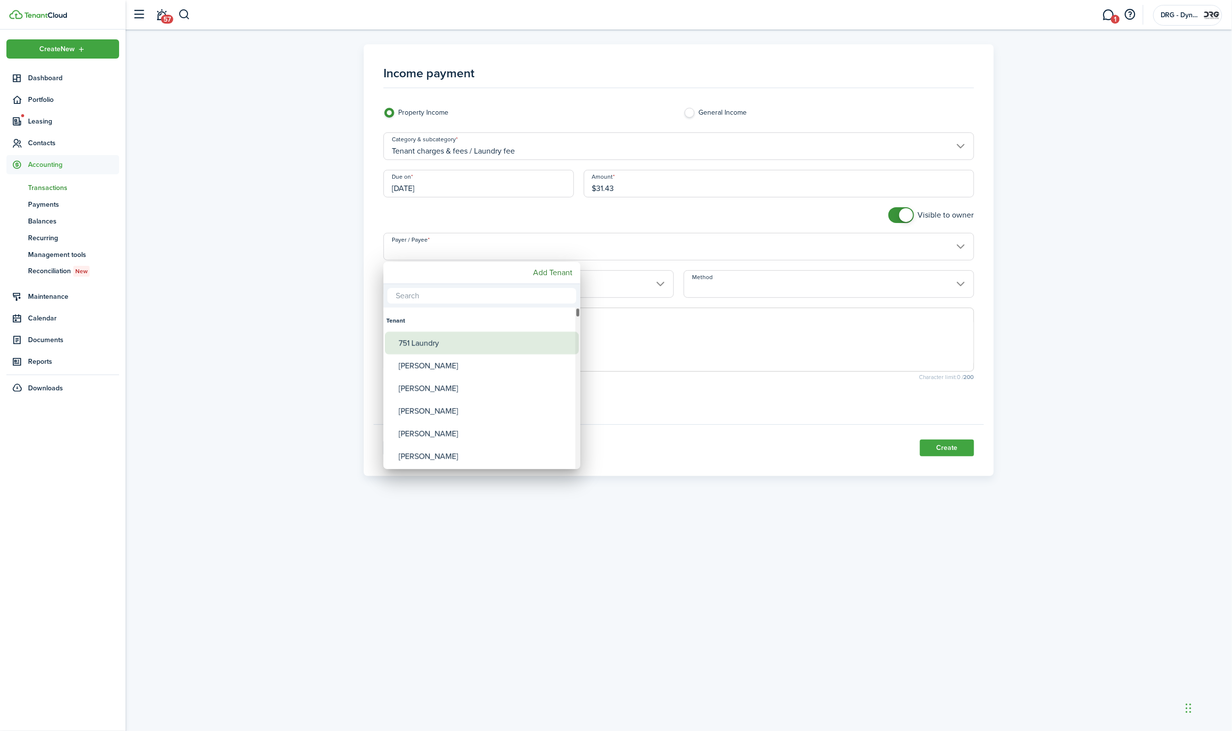
click at [443, 341] on div "751 Laundry" at bounding box center [486, 343] width 174 height 23
type input "751 Laundry"
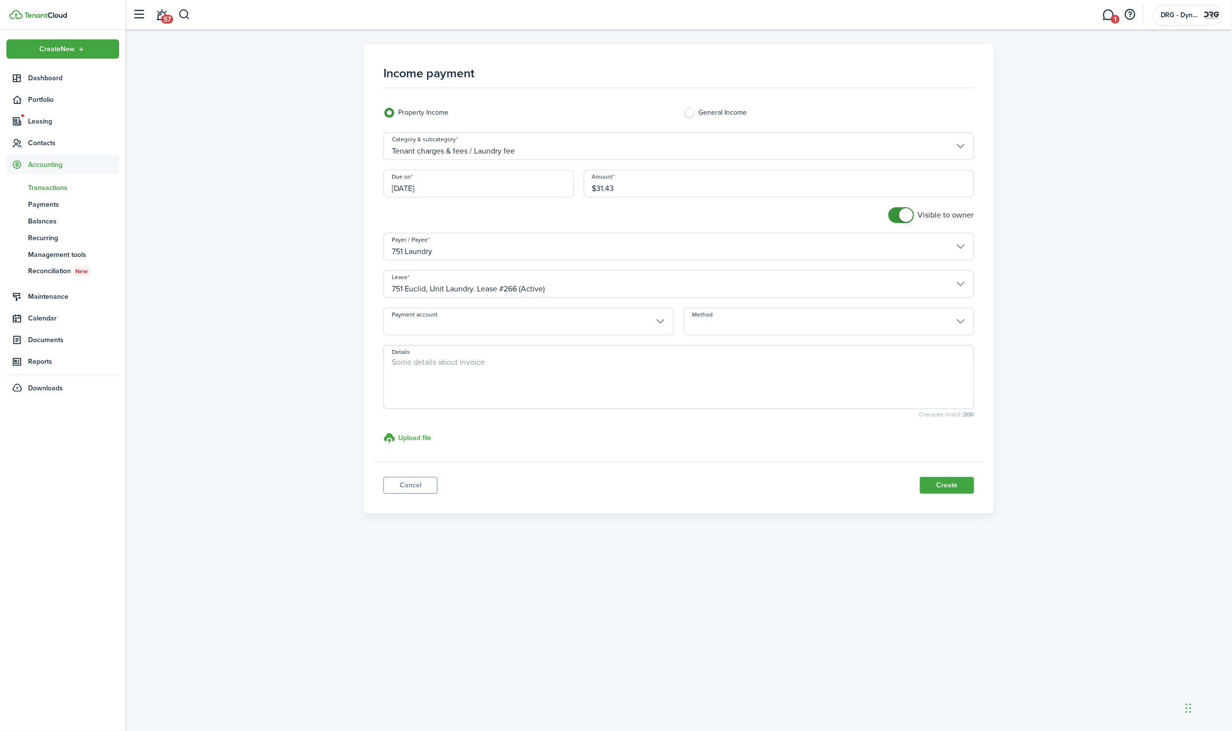
click at [740, 322] on input "Method" at bounding box center [829, 322] width 290 height 28
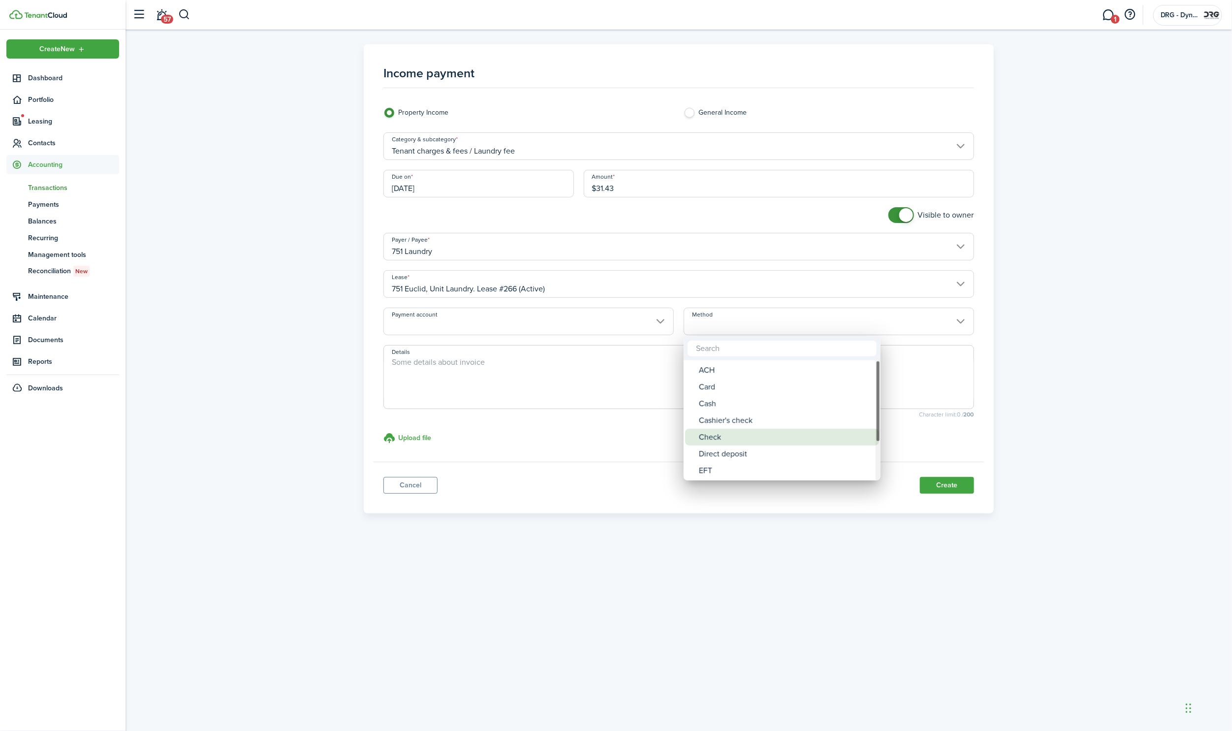
click at [726, 432] on div "Check" at bounding box center [786, 437] width 174 height 17
type input "Check"
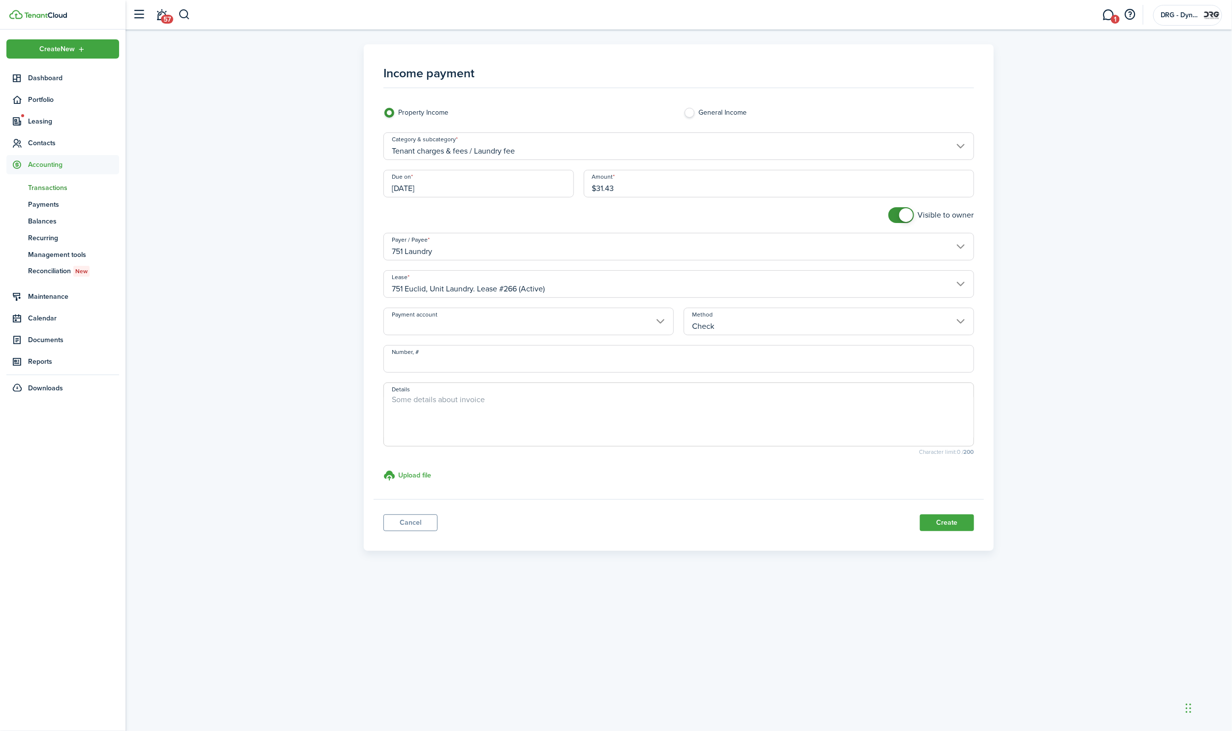
click at [595, 368] on input "Number, #" at bounding box center [678, 359] width 591 height 28
click at [477, 191] on input "[DATE]" at bounding box center [478, 184] width 190 height 28
type input "0015219814"
click at [418, 274] on div "15" at bounding box center [416, 277] width 15 height 15
type input "[DATE]"
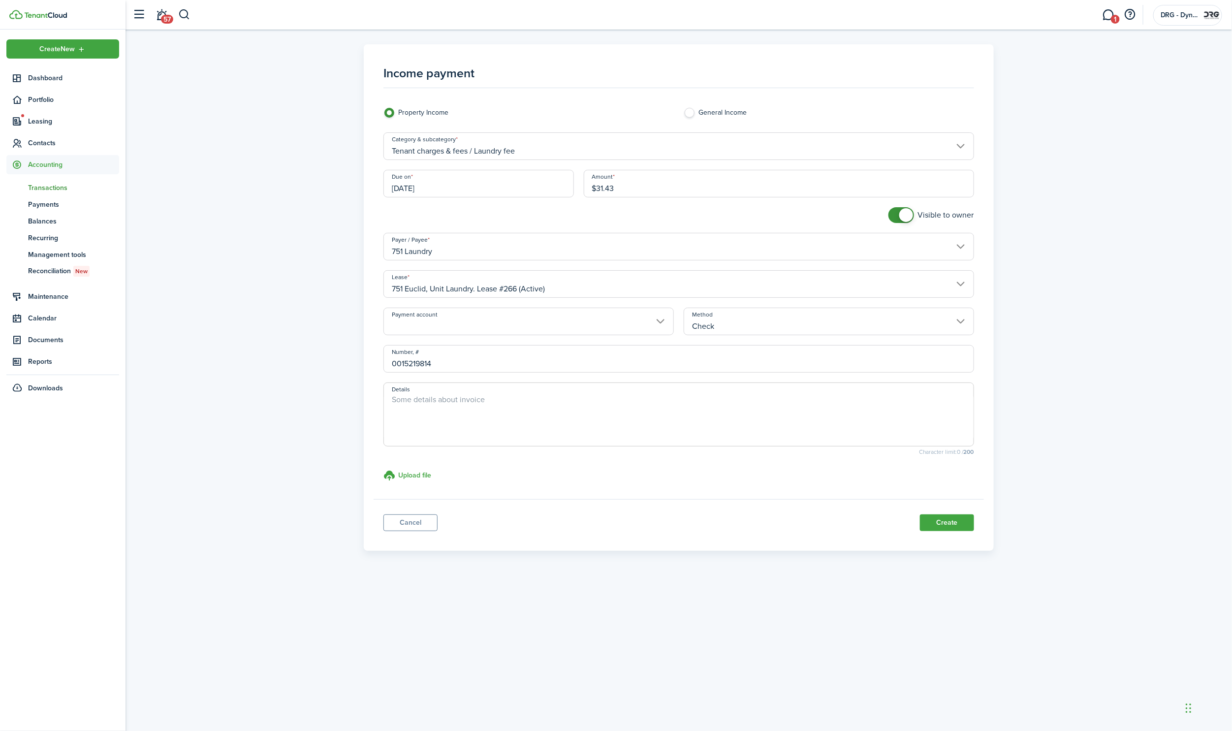
click at [514, 400] on textarea "Details" at bounding box center [679, 417] width 590 height 47
type textarea "laundry services [DATE]"
click at [952, 520] on button "Create" at bounding box center [947, 522] width 54 height 17
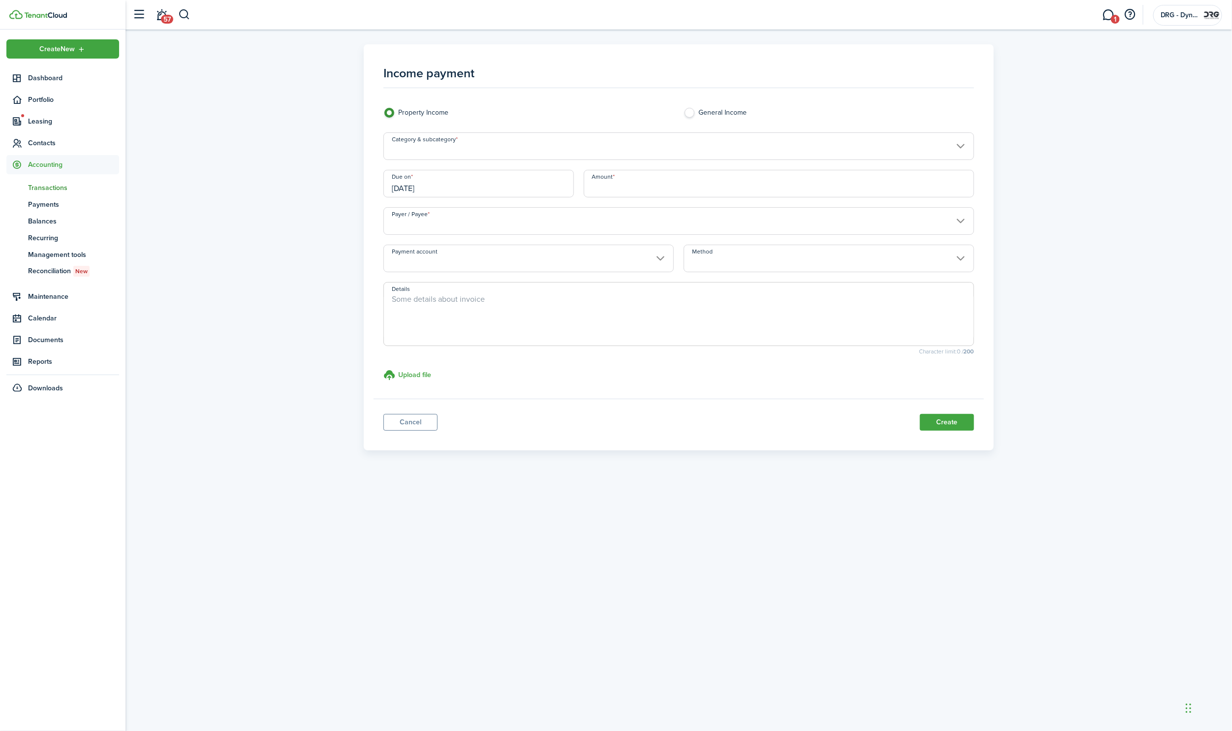
click at [404, 150] on input "Category & subcategory" at bounding box center [678, 146] width 591 height 28
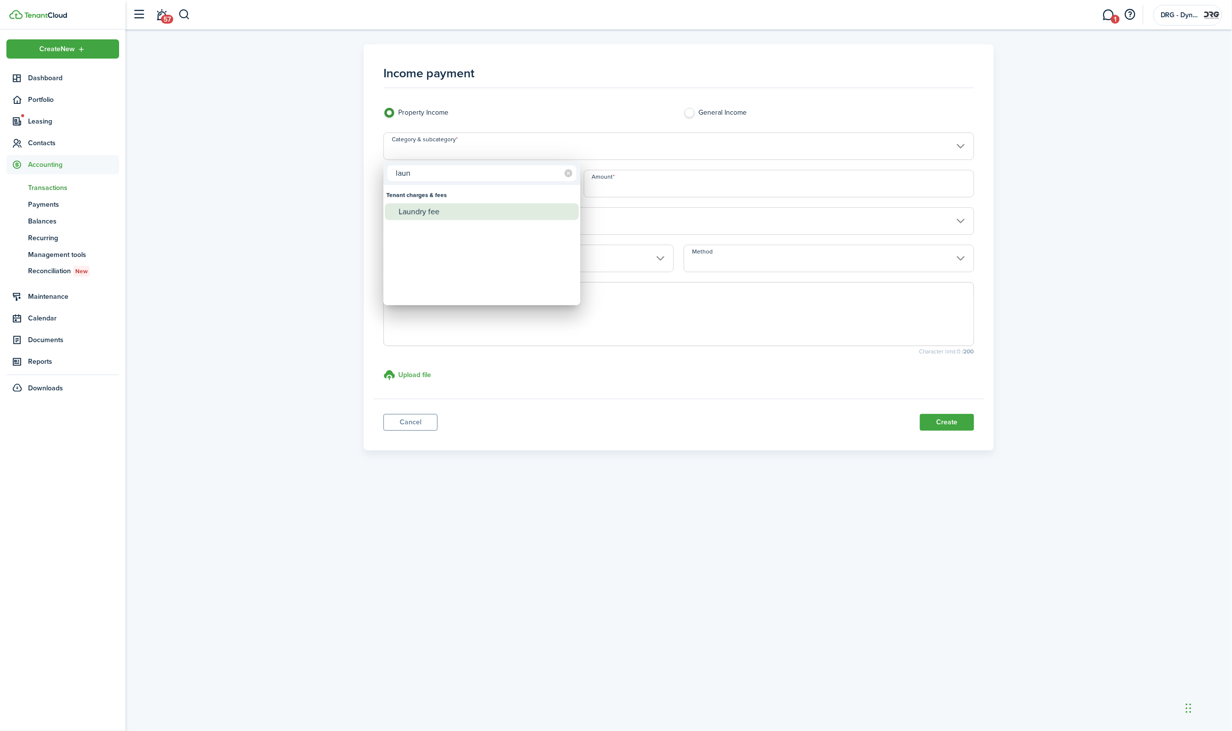
type input "laun"
click at [420, 211] on div "Laundry fee" at bounding box center [486, 211] width 174 height 17
type input "Tenant charges & fees / Laundry fee"
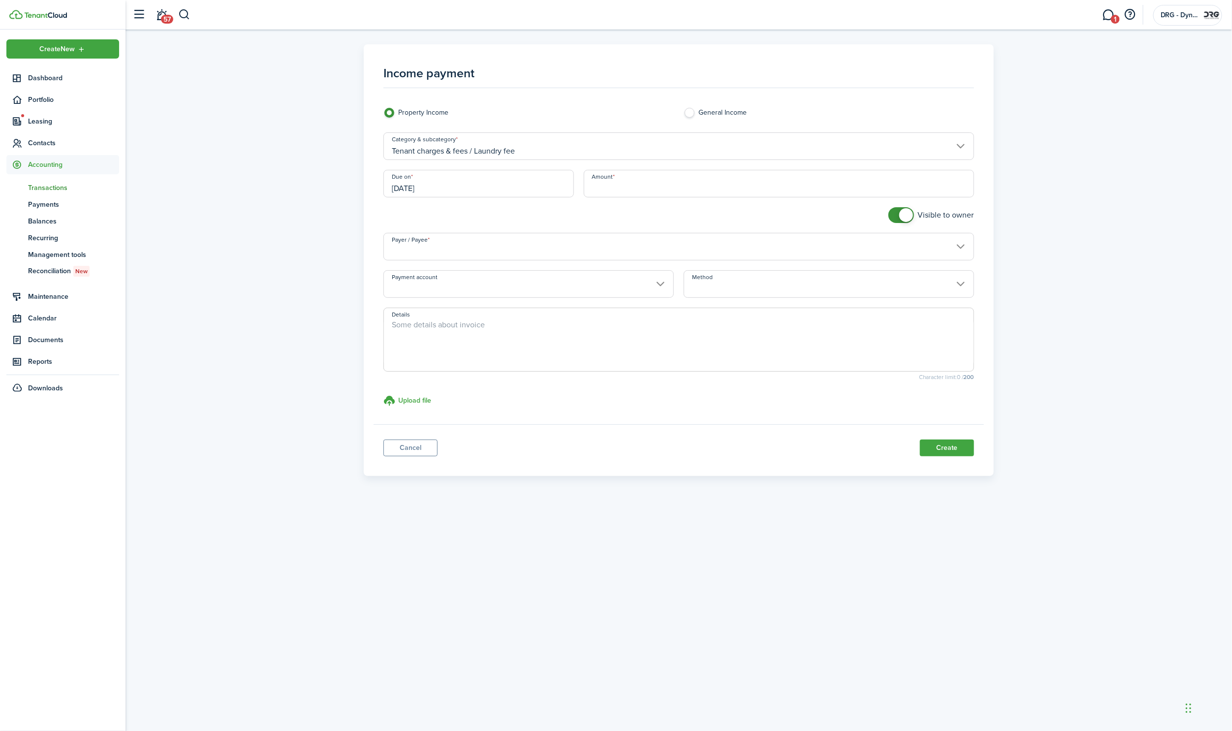
click at [482, 193] on input "[DATE]" at bounding box center [478, 184] width 190 height 28
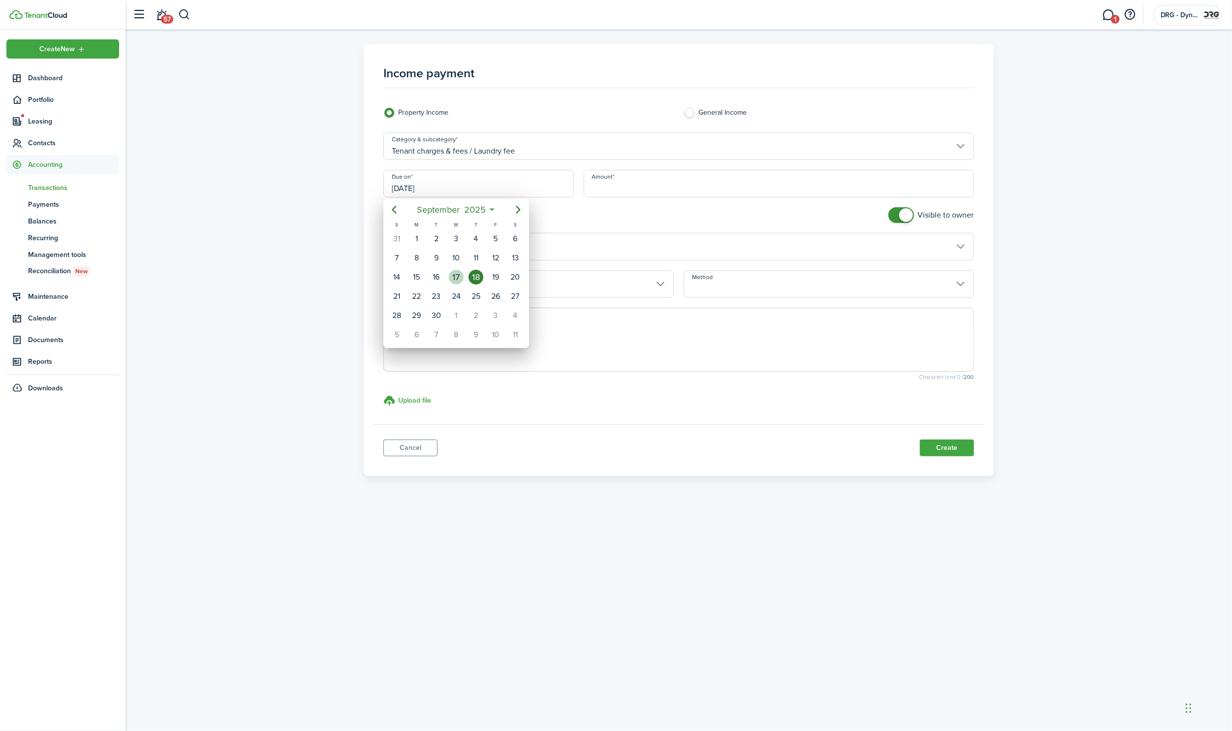
click at [455, 275] on div "17" at bounding box center [456, 277] width 15 height 15
type input "[DATE]"
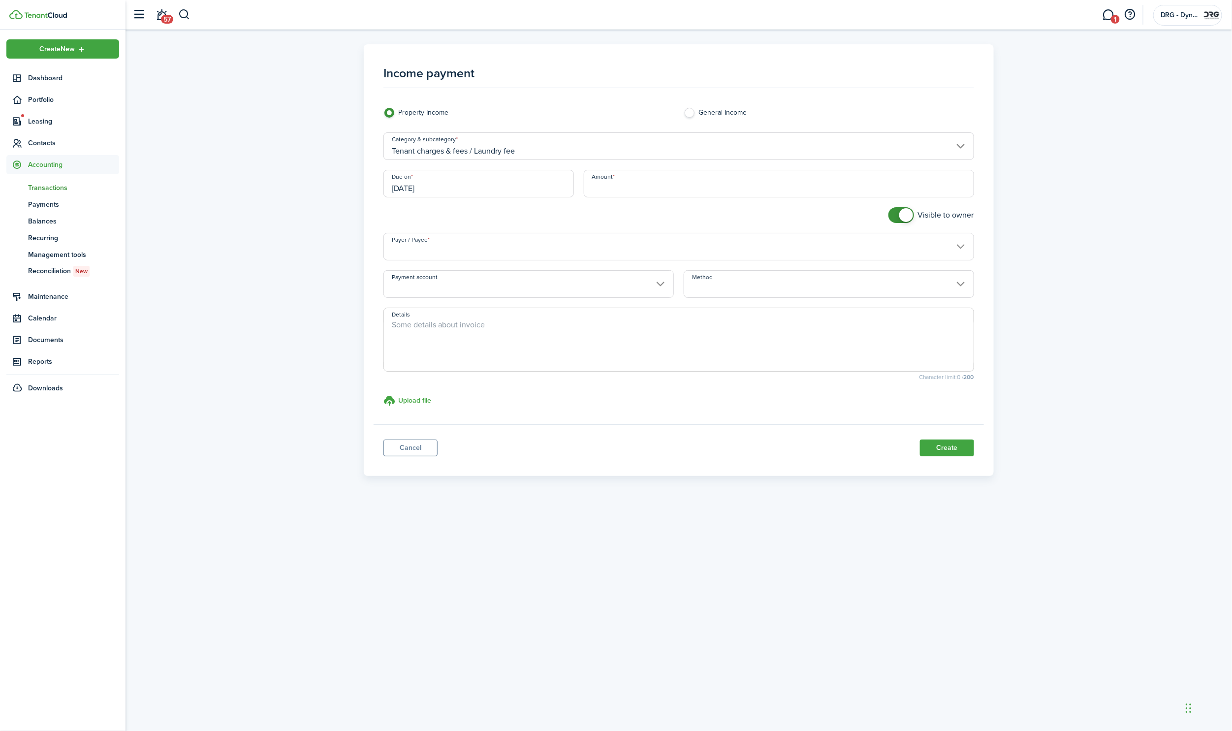
click at [673, 189] on input "Amount" at bounding box center [779, 184] width 390 height 28
click at [900, 248] on input "Payer / Payee" at bounding box center [678, 247] width 591 height 28
type input "$107.48"
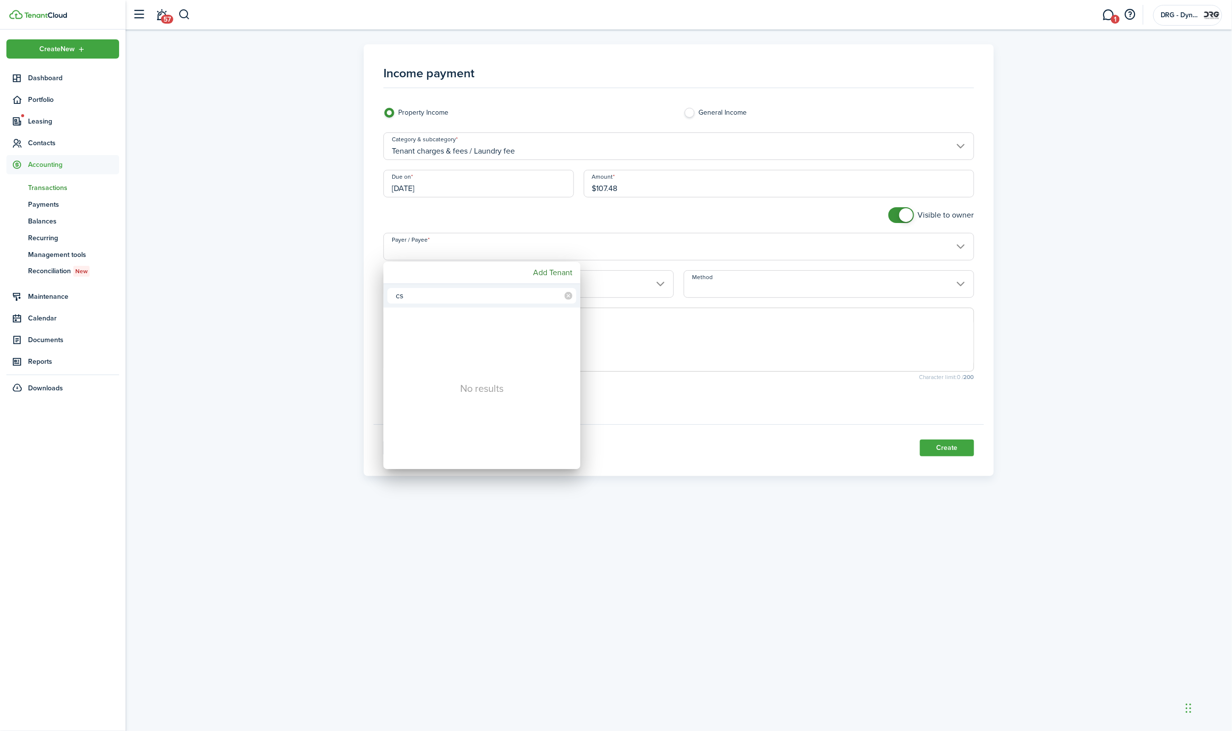
type input "c"
click at [474, 341] on div "751 Laundry" at bounding box center [486, 343] width 174 height 23
type input "751 Laundry"
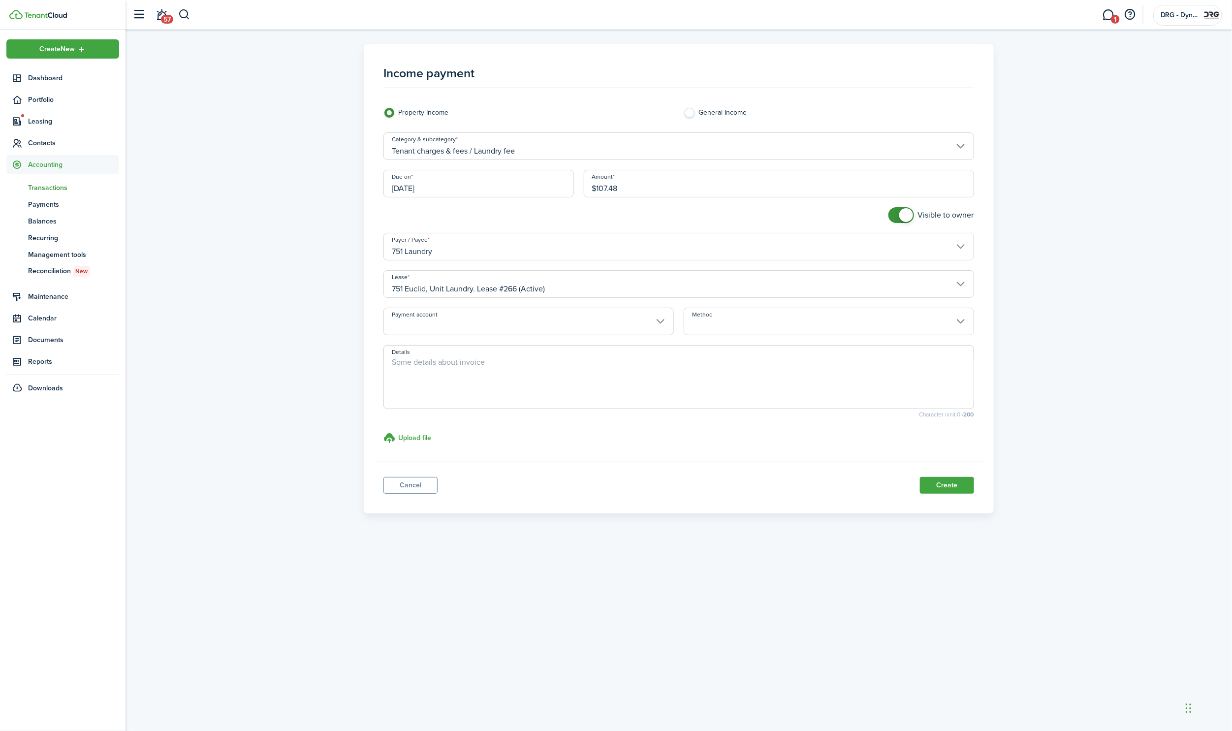
click at [747, 322] on input "Method" at bounding box center [829, 322] width 290 height 28
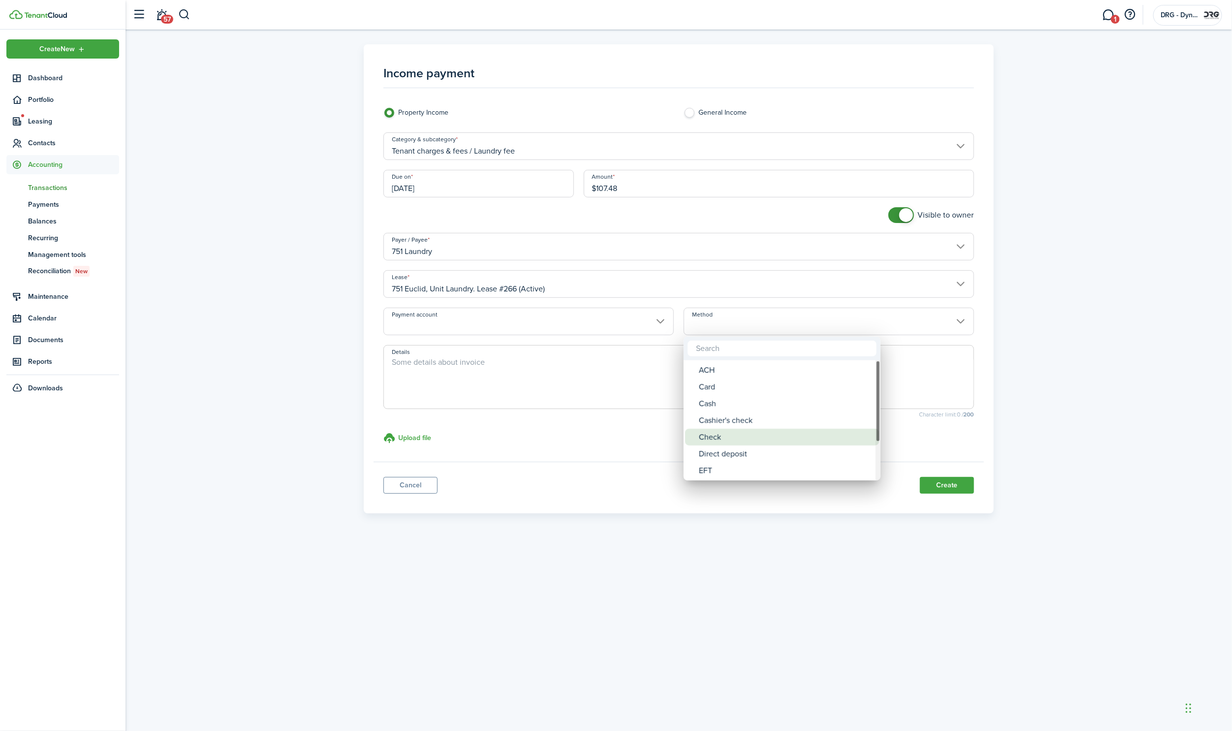
click at [731, 440] on div "Check" at bounding box center [786, 437] width 174 height 17
type input "Check"
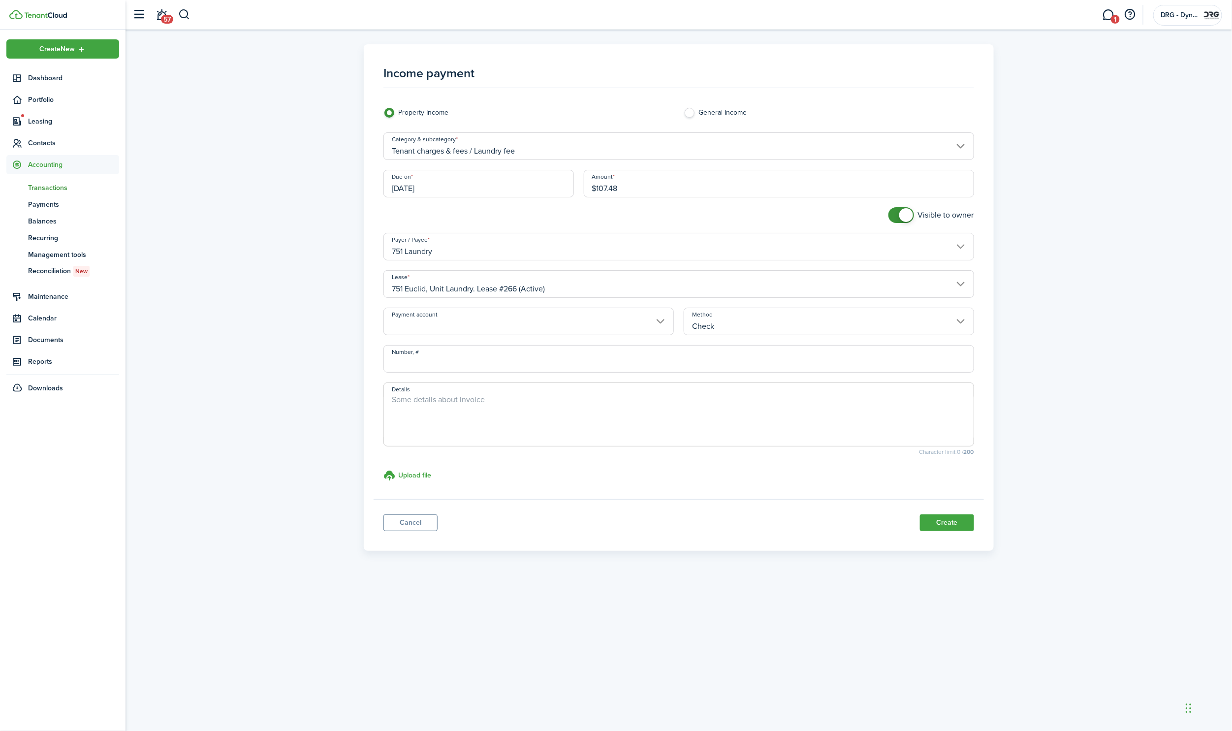
click at [540, 360] on input "Number, #" at bounding box center [678, 359] width 591 height 28
type input "107.48"
click at [621, 411] on textarea "Details" at bounding box center [679, 417] width 590 height 47
type textarea "laundry services [DATE]"
click at [953, 519] on button "Create" at bounding box center [947, 522] width 54 height 17
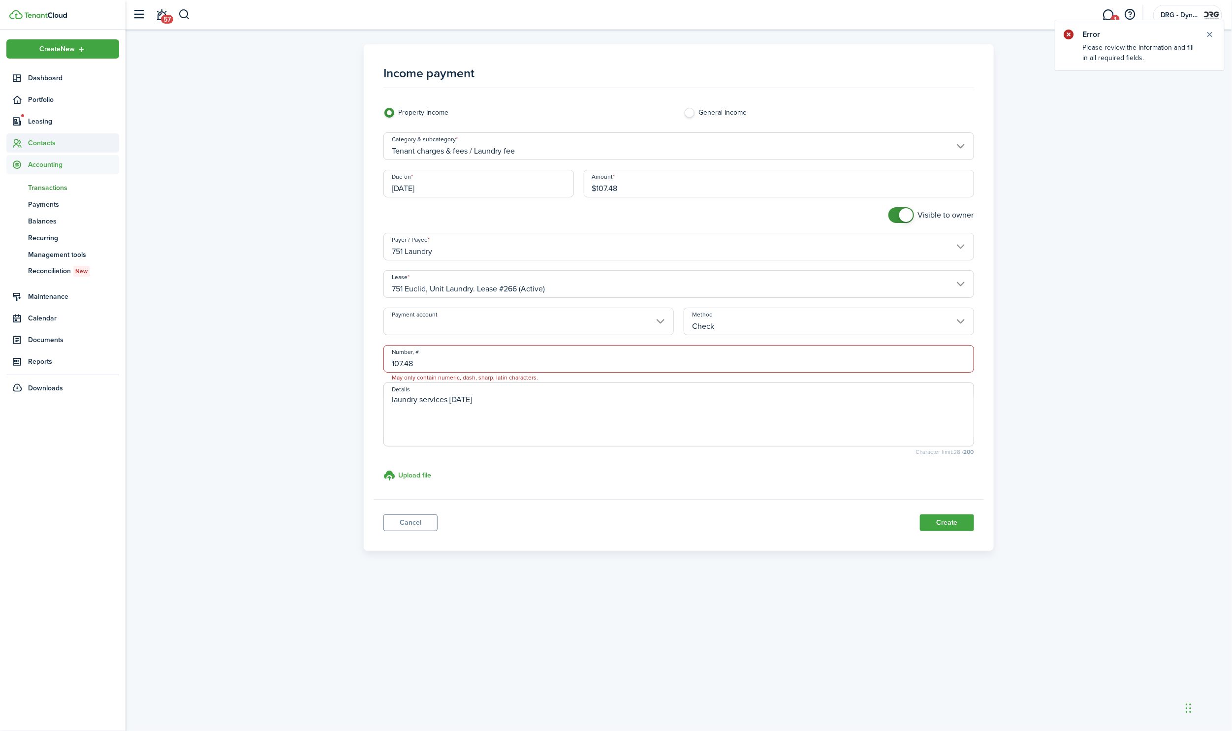
click at [38, 143] on span "Contacts" at bounding box center [73, 143] width 91 height 10
click at [41, 164] on span "Tenants" at bounding box center [73, 166] width 91 height 10
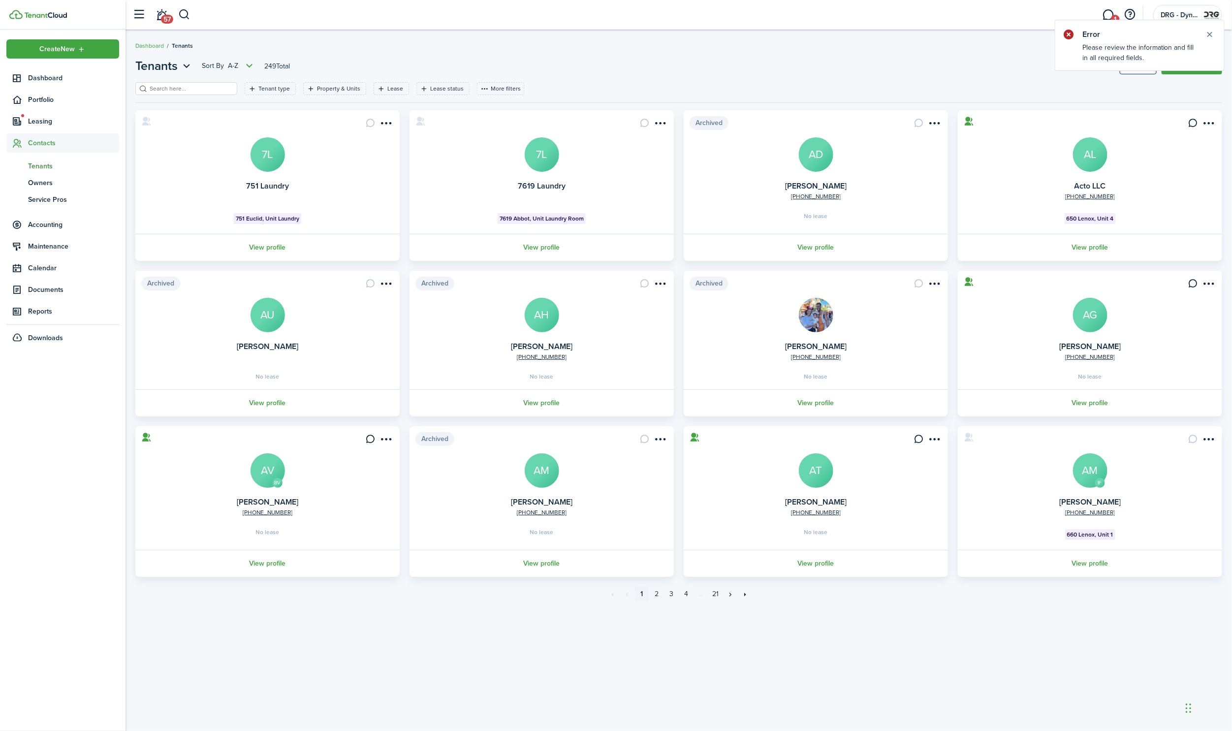
click at [202, 88] on input "search" at bounding box center [190, 88] width 87 height 9
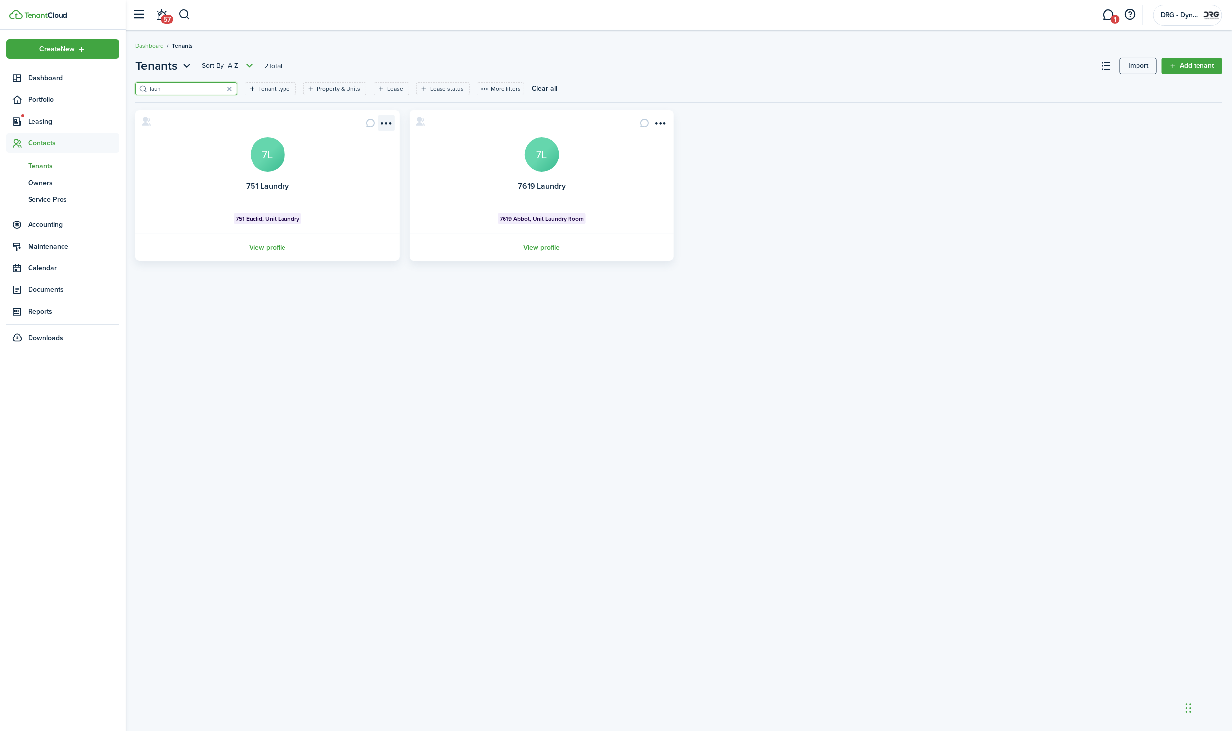
type input "laun"
click at [386, 124] on menu-btn-icon "Open menu" at bounding box center [386, 123] width 17 height 17
click at [342, 147] on link "Edit" at bounding box center [351, 144] width 86 height 17
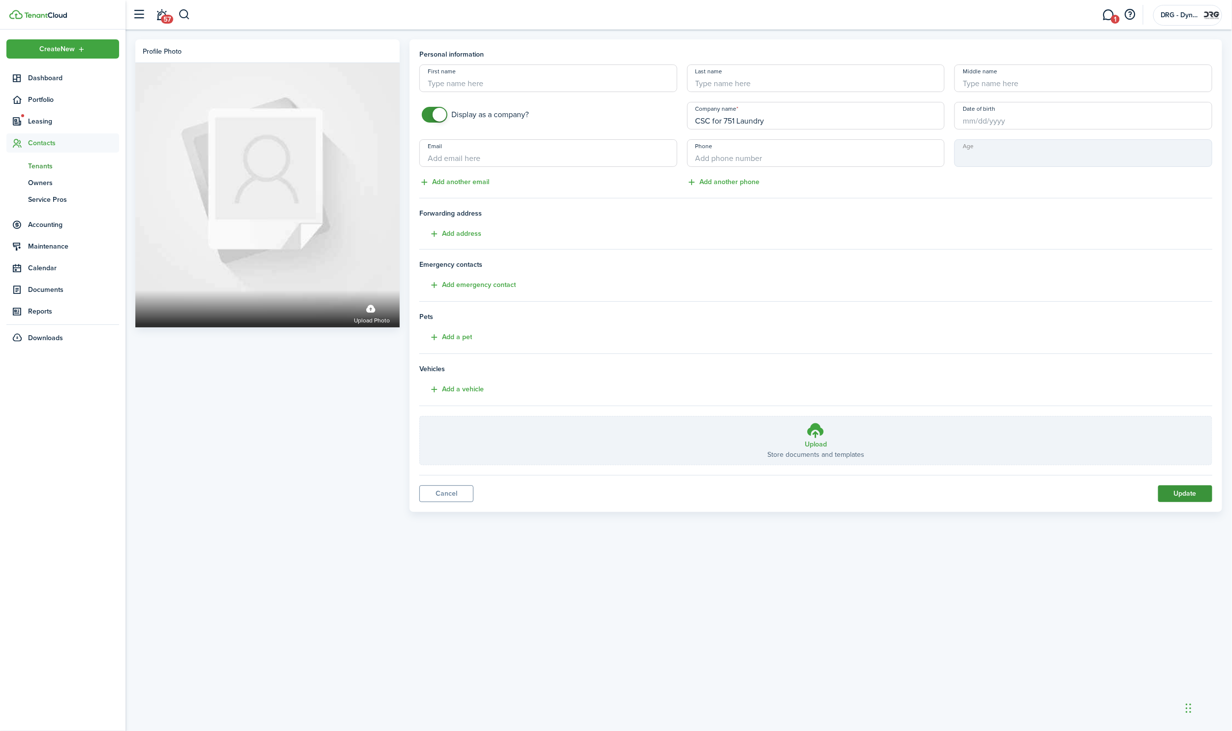
type input "CSC for 751 Laundry"
click at [1194, 487] on button "Update" at bounding box center [1185, 493] width 54 height 17
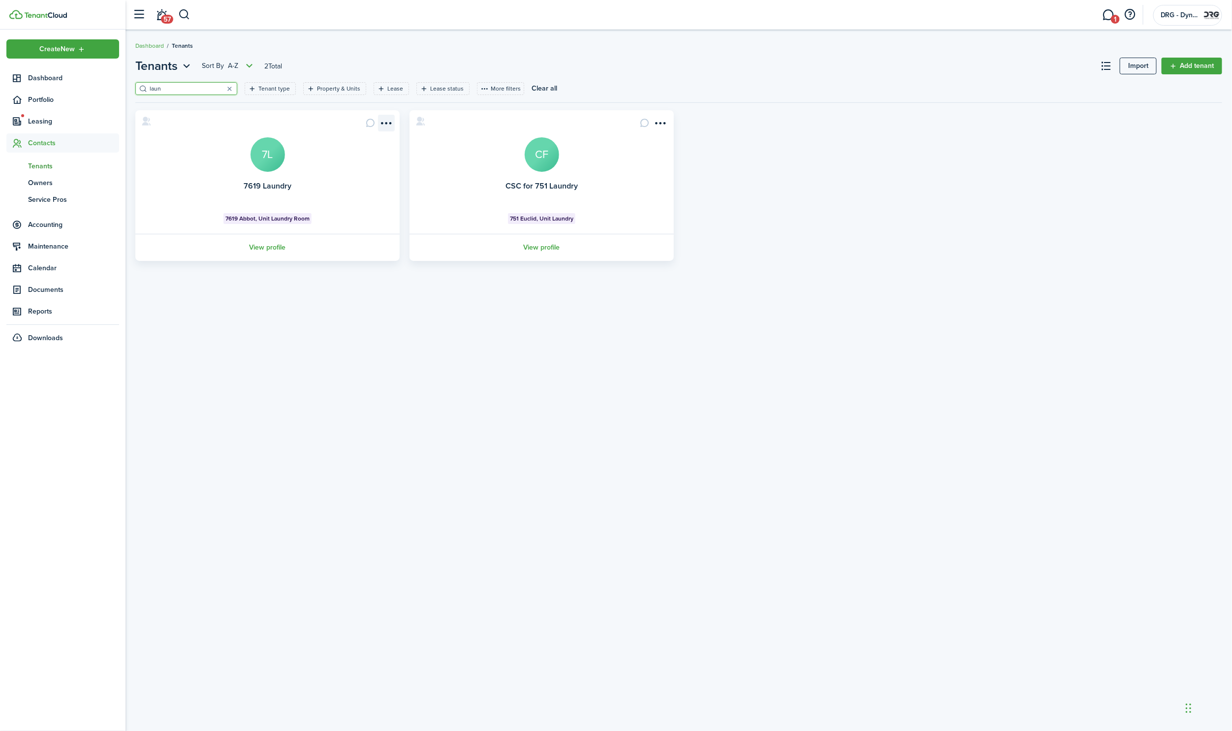
click at [388, 120] on menu-btn-icon "Open menu" at bounding box center [386, 123] width 17 height 17
click at [356, 144] on link "Edit" at bounding box center [351, 144] width 86 height 17
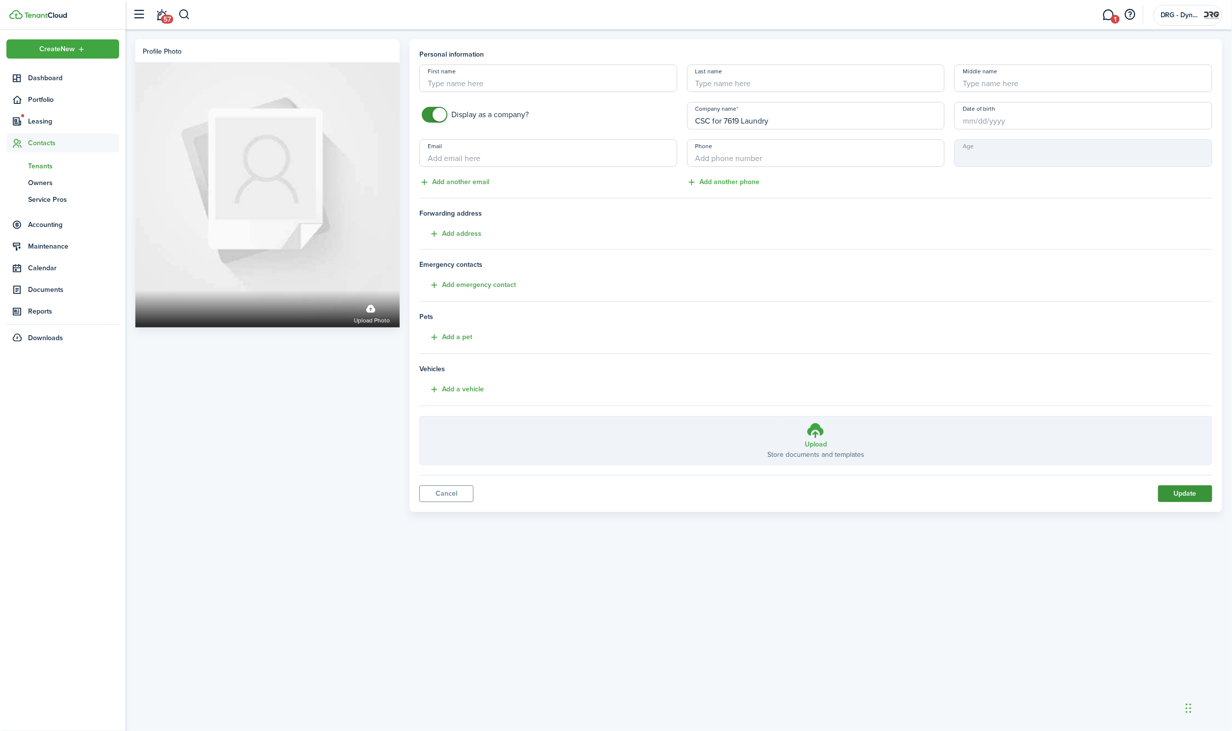
type input "CSC for 7619 Laundry"
click at [1172, 485] on button "Update" at bounding box center [1185, 493] width 54 height 17
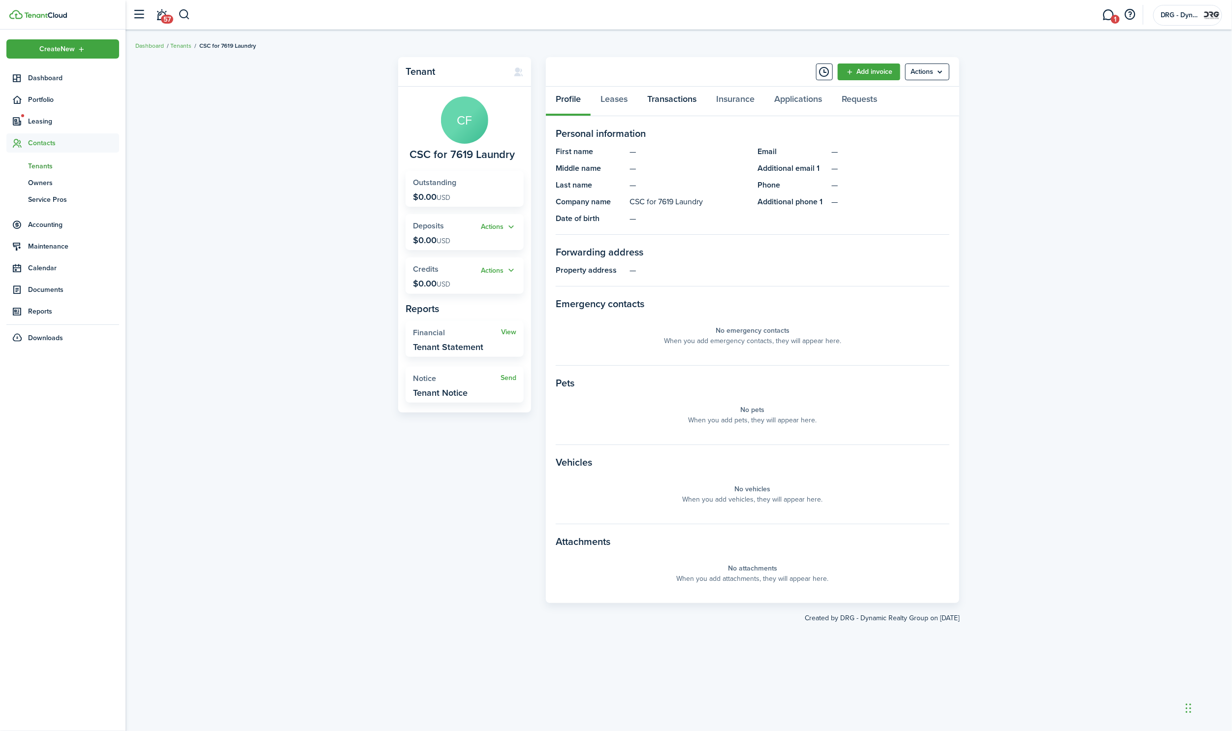
click at [673, 97] on link "Transactions" at bounding box center [671, 102] width 69 height 30
